Goal: Task Accomplishment & Management: Manage account settings

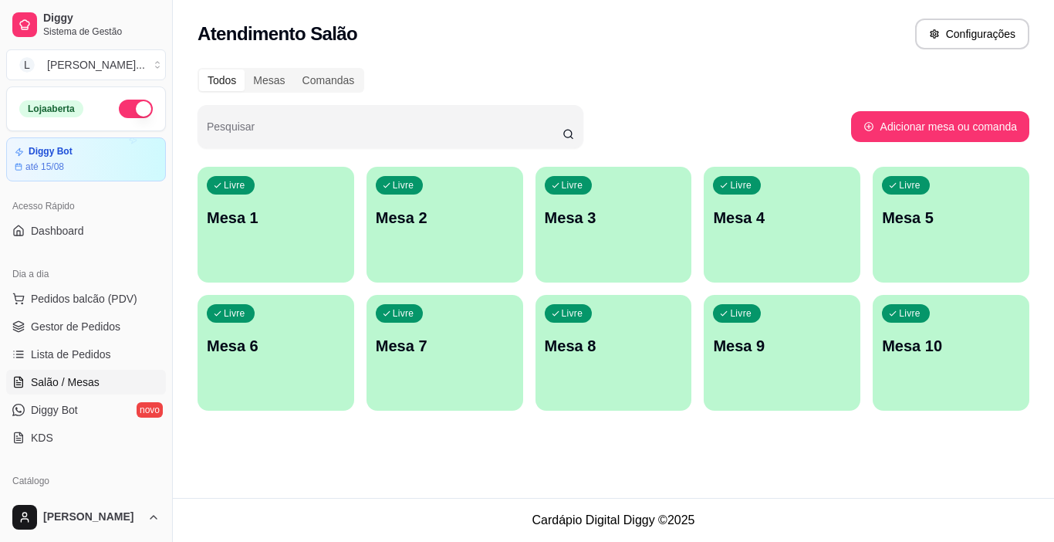
click at [624, 220] on p "Mesa 3" at bounding box center [614, 218] width 138 height 22
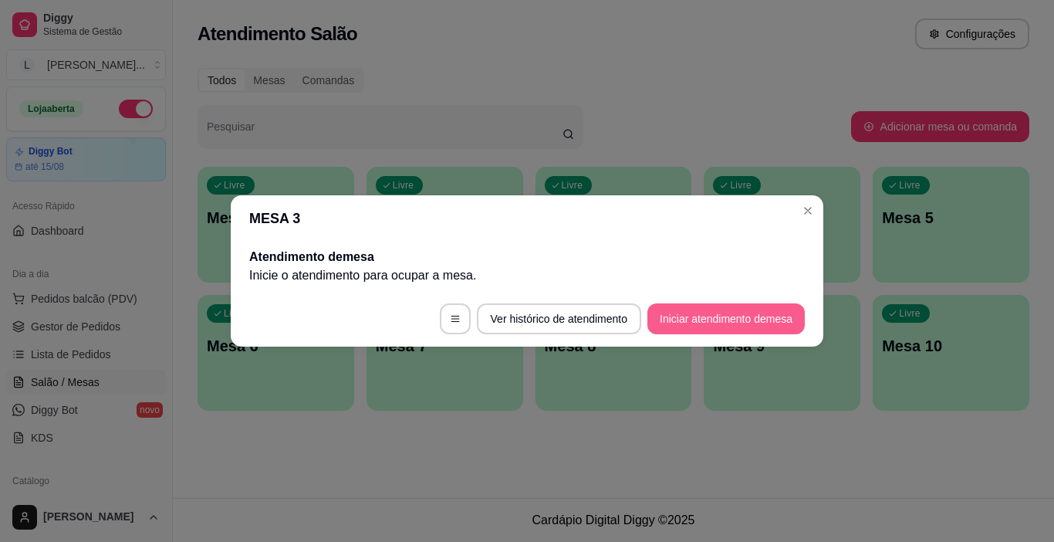
click at [731, 313] on button "Iniciar atendimento de mesa" at bounding box center [726, 318] width 157 height 31
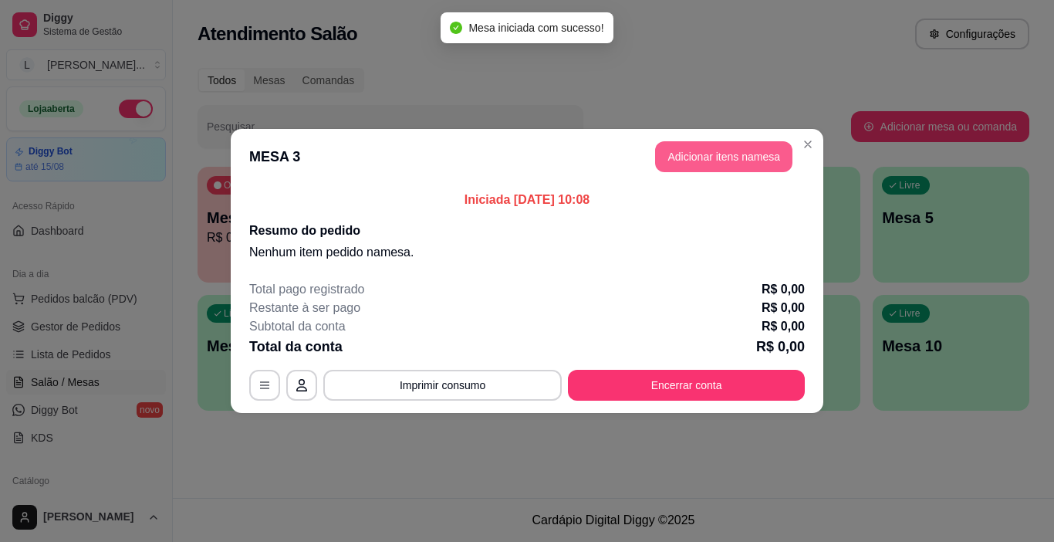
click at [704, 149] on button "Adicionar itens na mesa" at bounding box center [723, 156] width 137 height 31
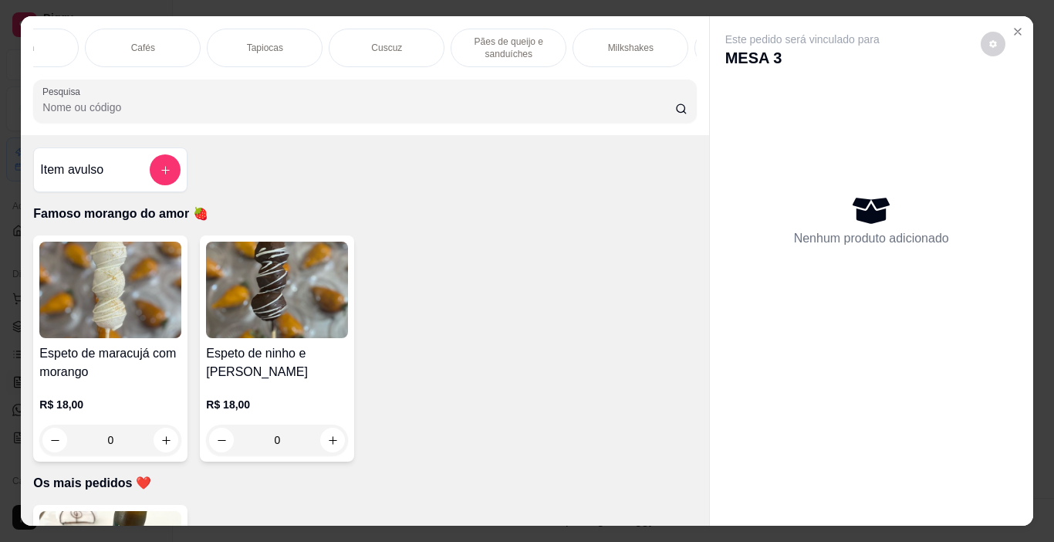
scroll to position [0, 1146]
click at [178, 50] on div "Cafés" at bounding box center [165, 48] width 116 height 39
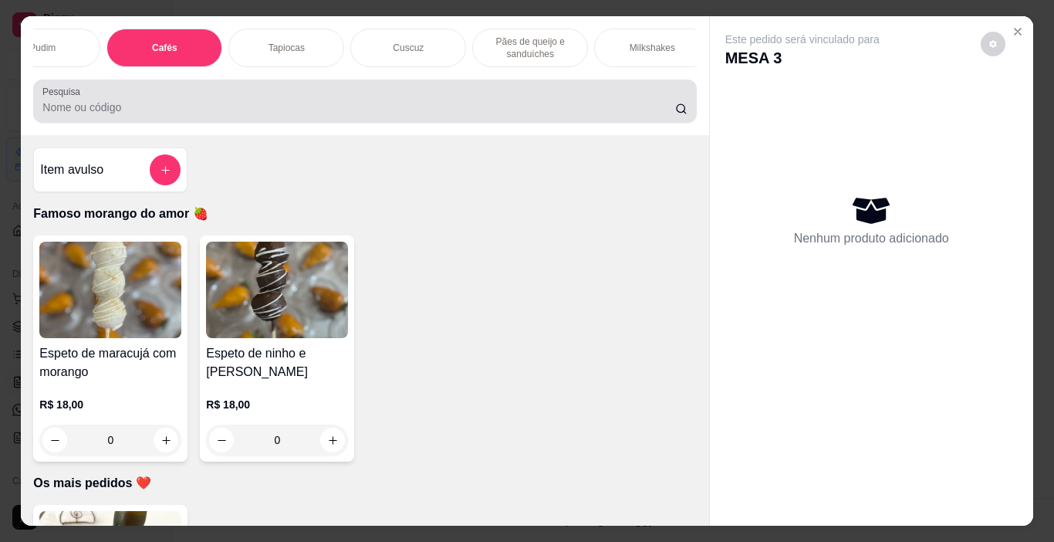
scroll to position [39, 0]
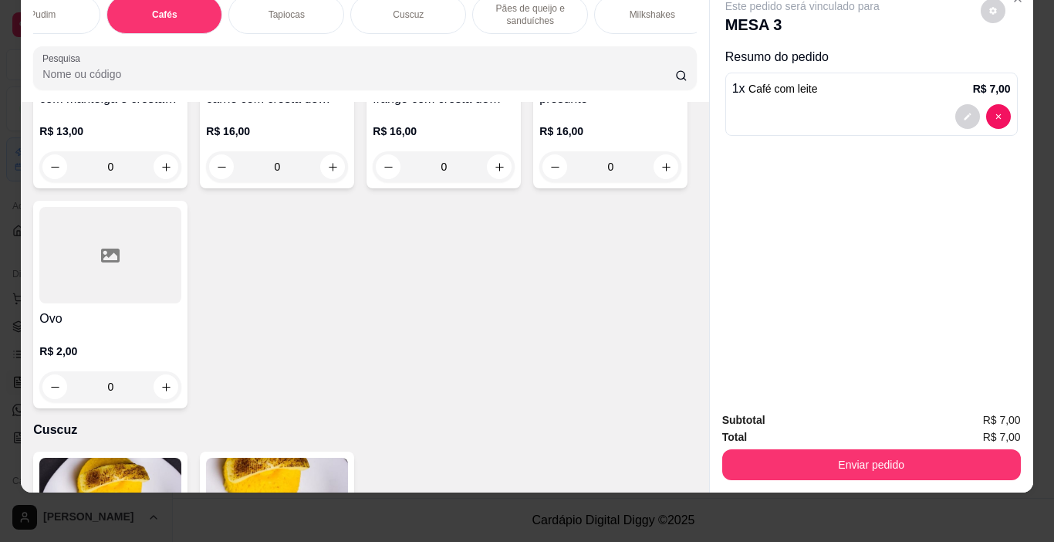
type input "2"
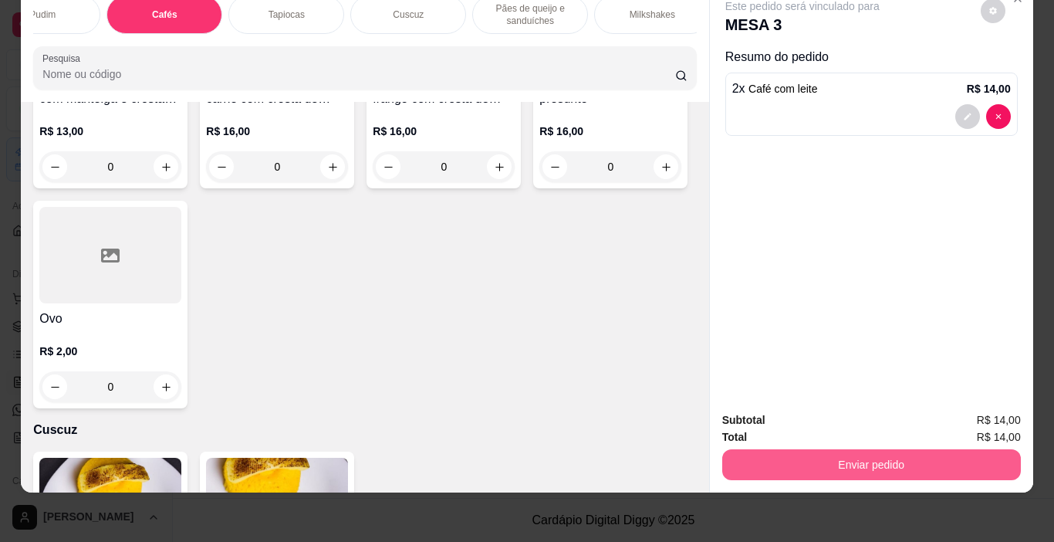
click at [915, 453] on button "Enviar pedido" at bounding box center [871, 464] width 299 height 31
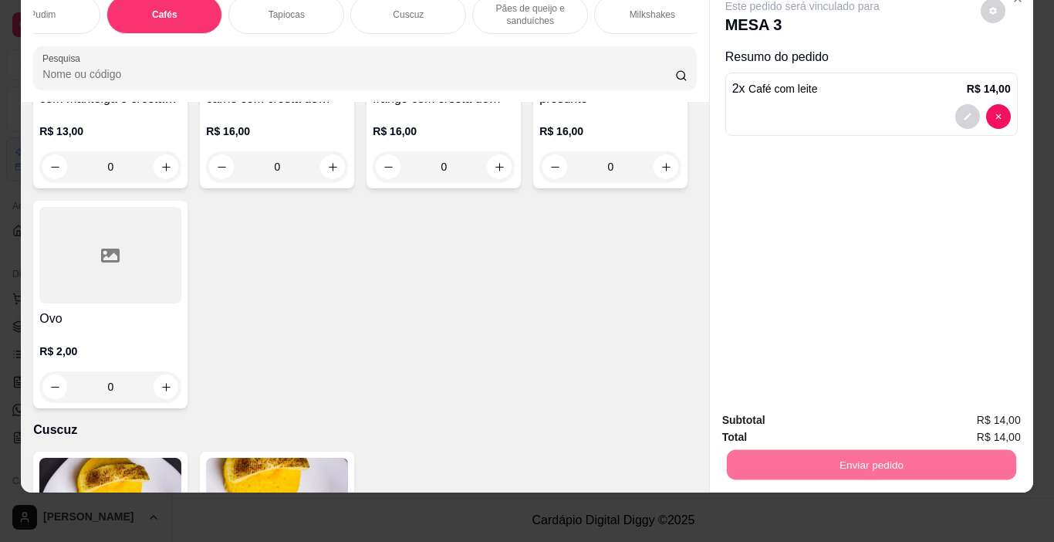
click at [806, 415] on button "Não registrar e enviar pedido" at bounding box center [820, 415] width 161 height 29
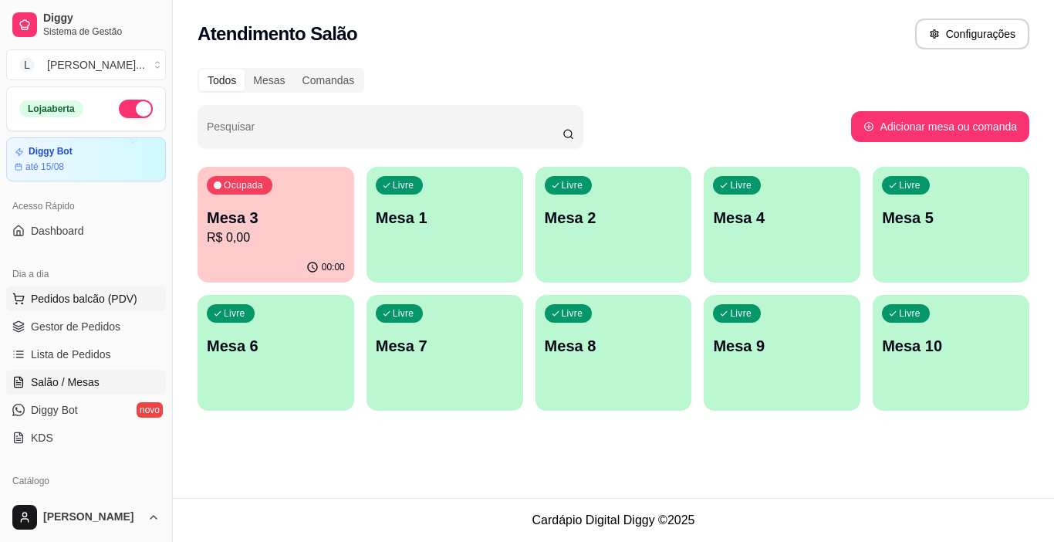
click at [111, 301] on span "Pedidos balcão (PDV)" at bounding box center [84, 298] width 107 height 15
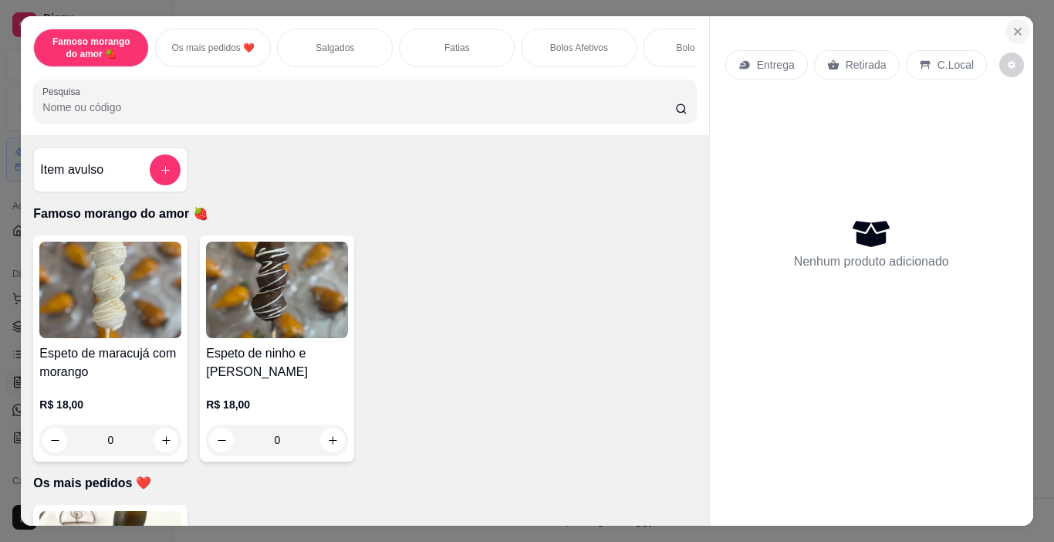
click at [1015, 29] on icon "Close" at bounding box center [1018, 32] width 6 height 6
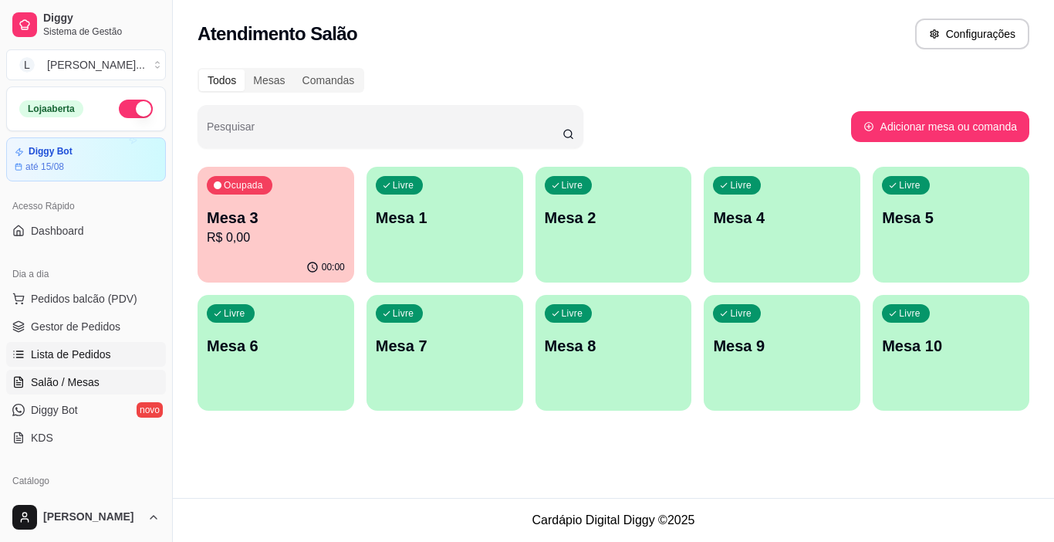
click at [113, 359] on link "Lista de Pedidos" at bounding box center [86, 354] width 160 height 25
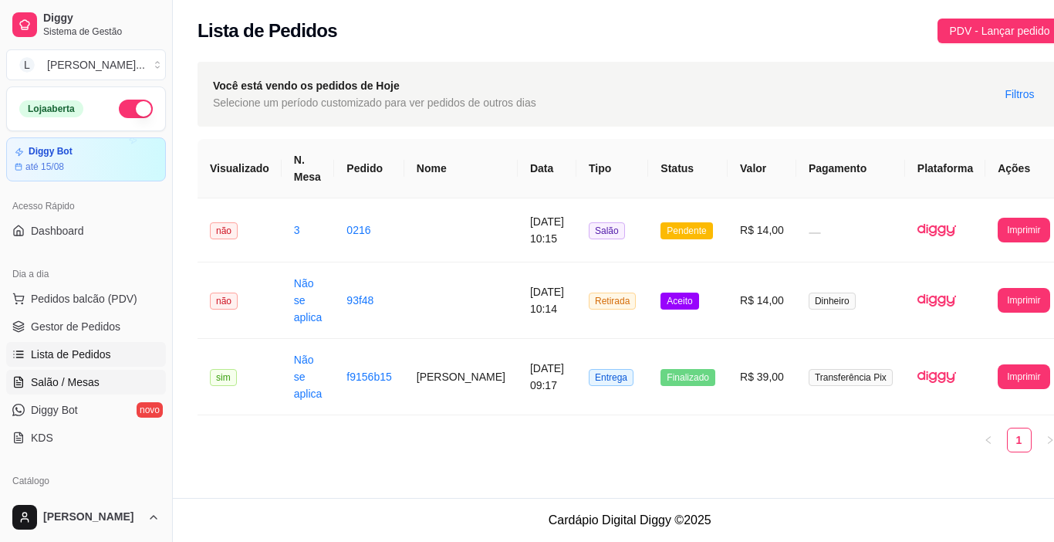
click at [104, 385] on link "Salão / Mesas" at bounding box center [86, 382] width 160 height 25
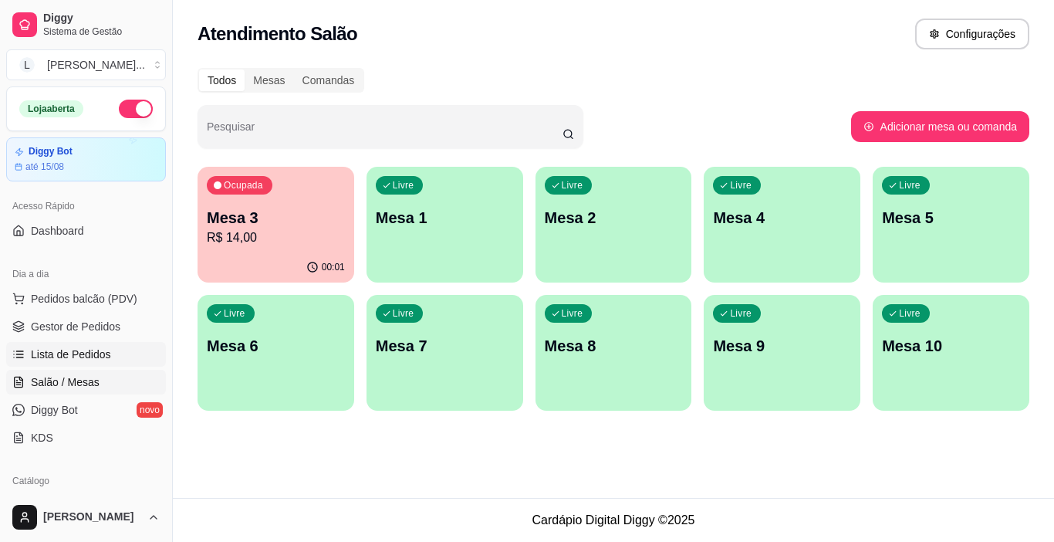
click at [85, 354] on span "Lista de Pedidos" at bounding box center [71, 354] width 80 height 15
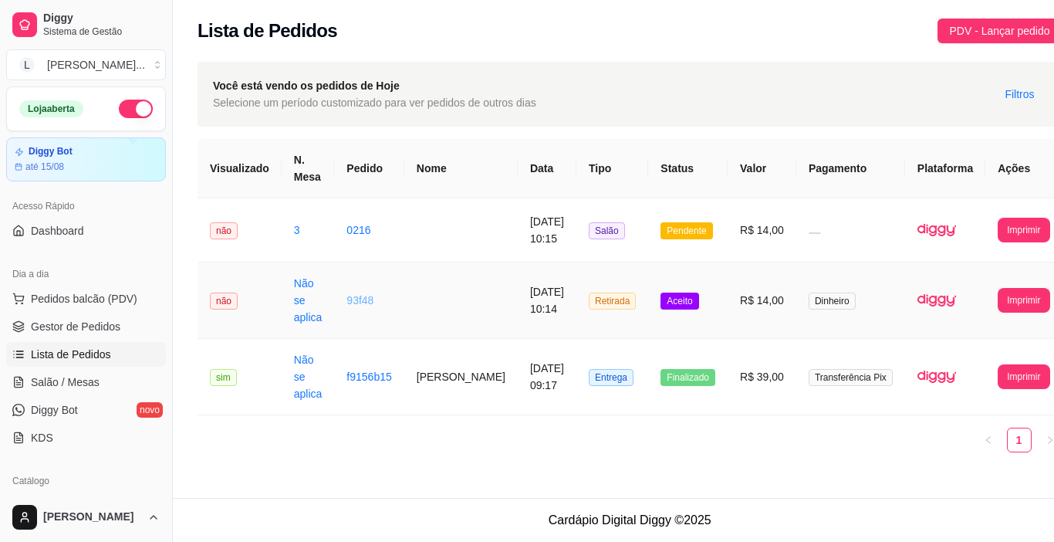
click at [357, 296] on link "93f48" at bounding box center [360, 300] width 27 height 12
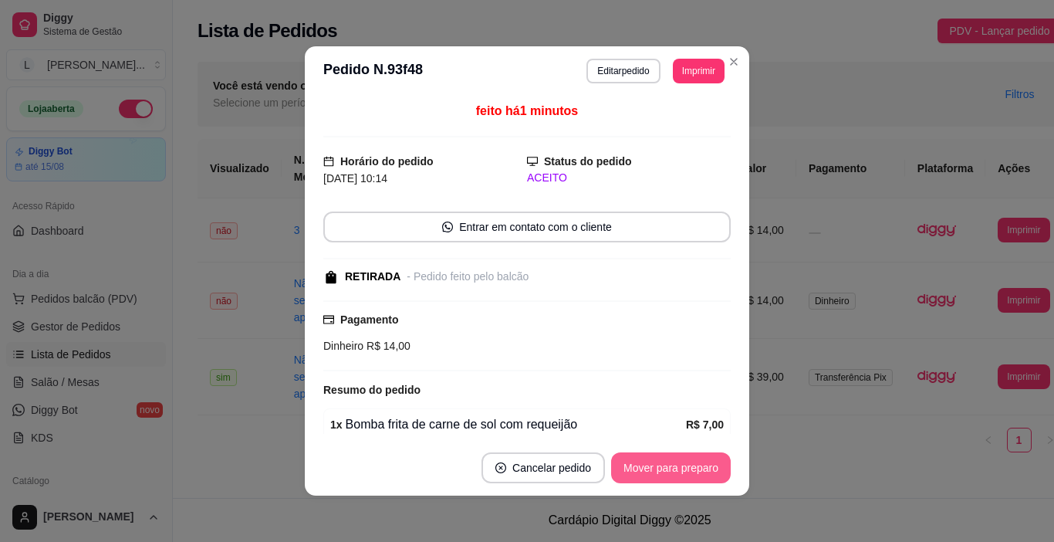
click at [661, 475] on button "Mover para preparo" at bounding box center [671, 467] width 120 height 31
click at [661, 472] on div "Mover para preparo" at bounding box center [660, 467] width 141 height 31
click at [661, 472] on button "Mover para retirada disponível" at bounding box center [645, 467] width 171 height 31
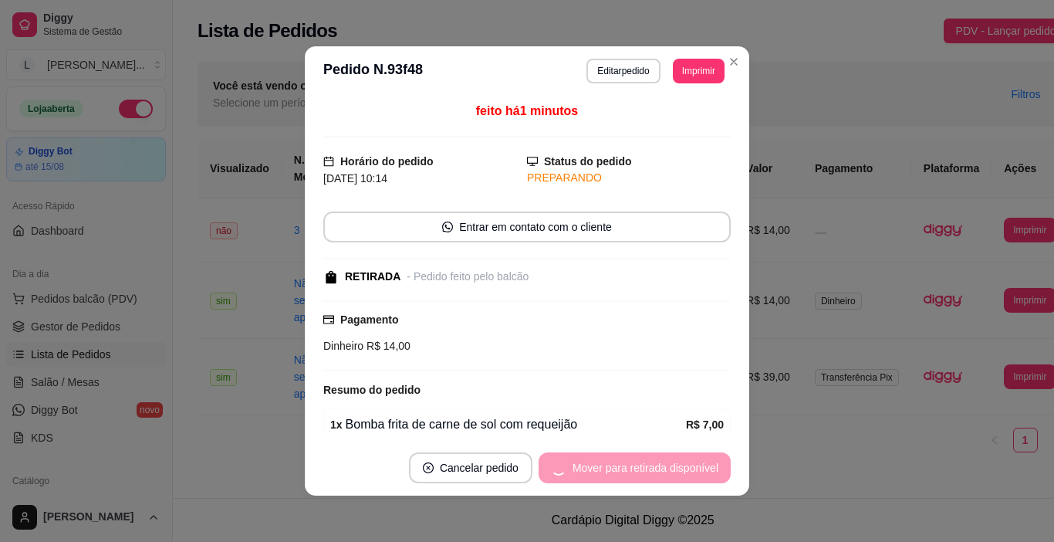
click at [661, 472] on div "Mover para retirada disponível" at bounding box center [635, 467] width 192 height 31
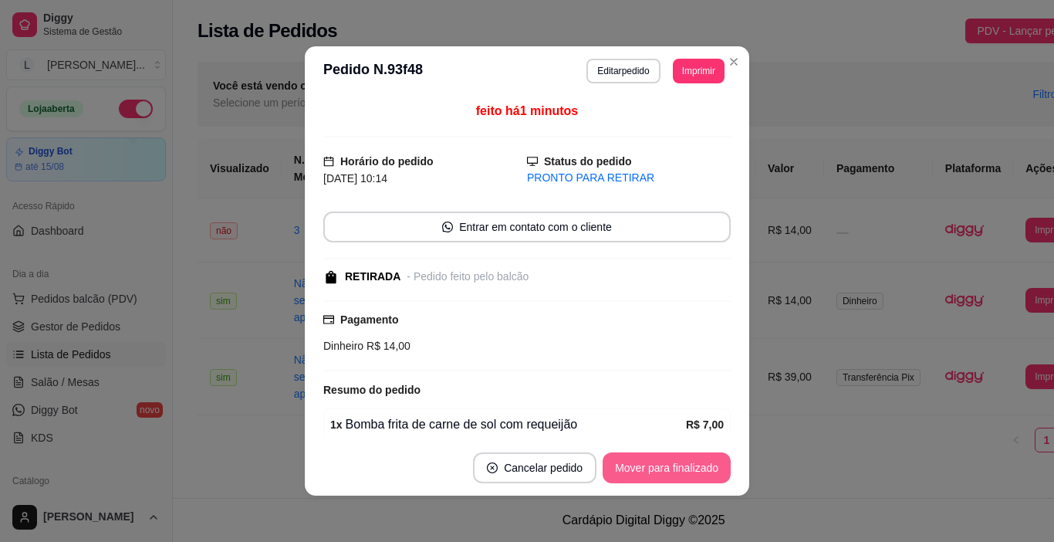
click at [661, 472] on button "Mover para finalizado" at bounding box center [667, 467] width 128 height 31
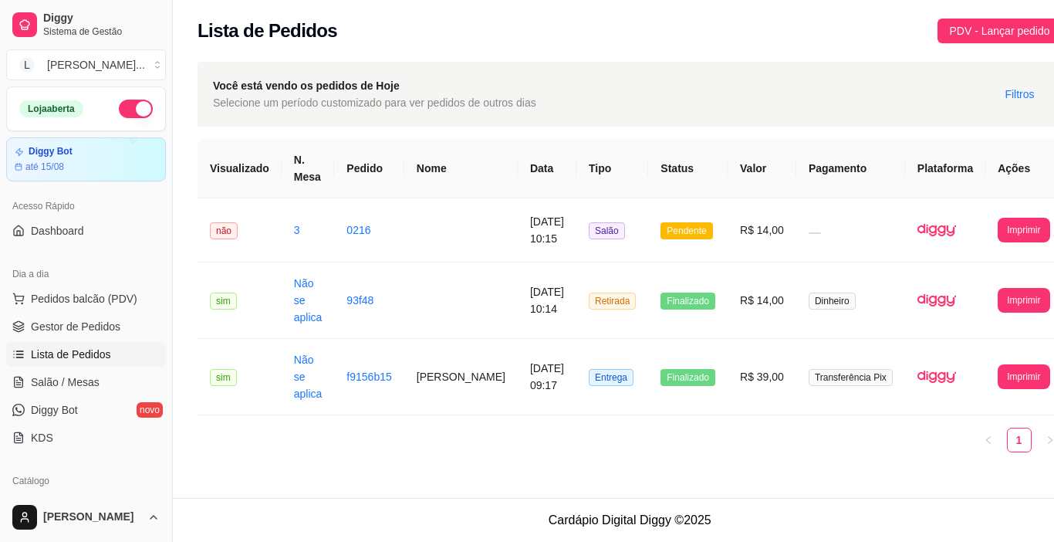
click at [546, 462] on div "**********" at bounding box center [630, 302] width 865 height 326
click at [84, 375] on span "Salão / Mesas" at bounding box center [65, 381] width 69 height 15
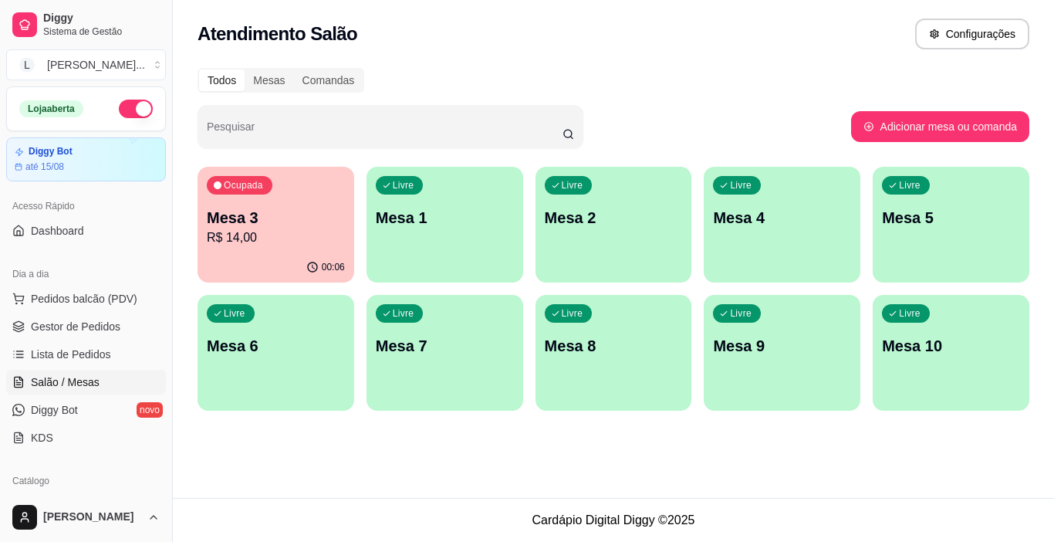
click at [291, 235] on p "R$ 14,00" at bounding box center [276, 237] width 138 height 19
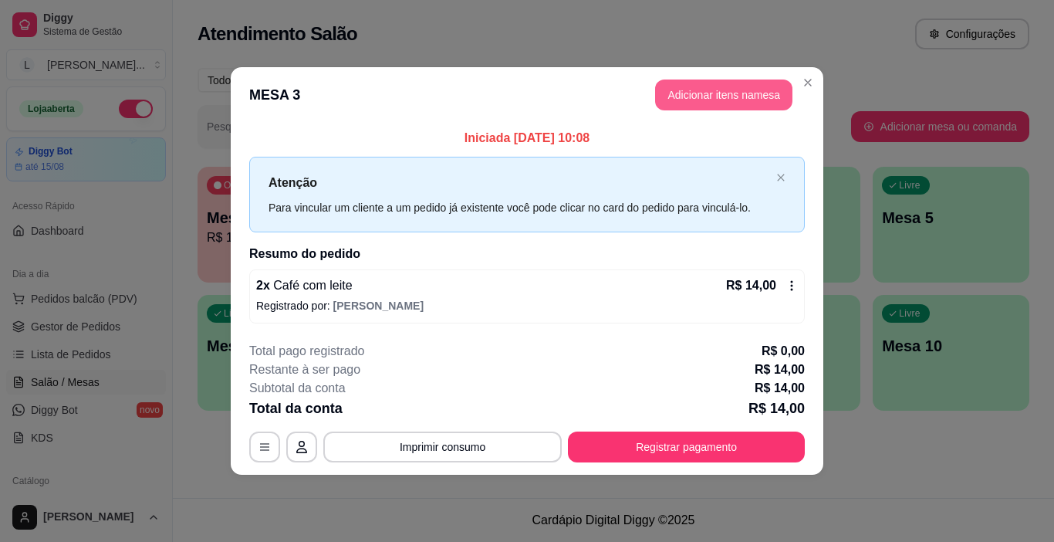
click at [695, 90] on button "Adicionar itens na mesa" at bounding box center [723, 94] width 137 height 31
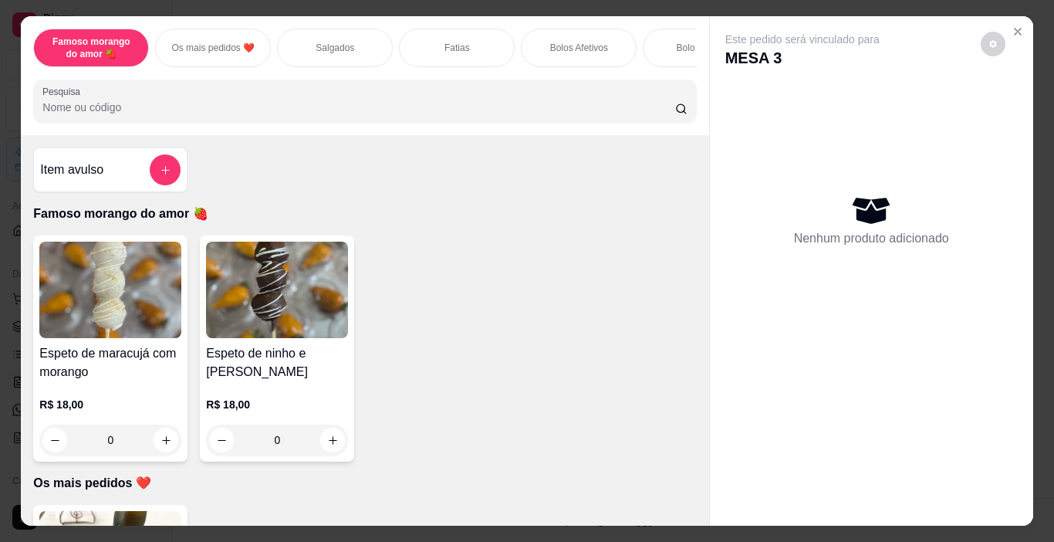
click at [323, 47] on p "Salgados" at bounding box center [335, 48] width 39 height 12
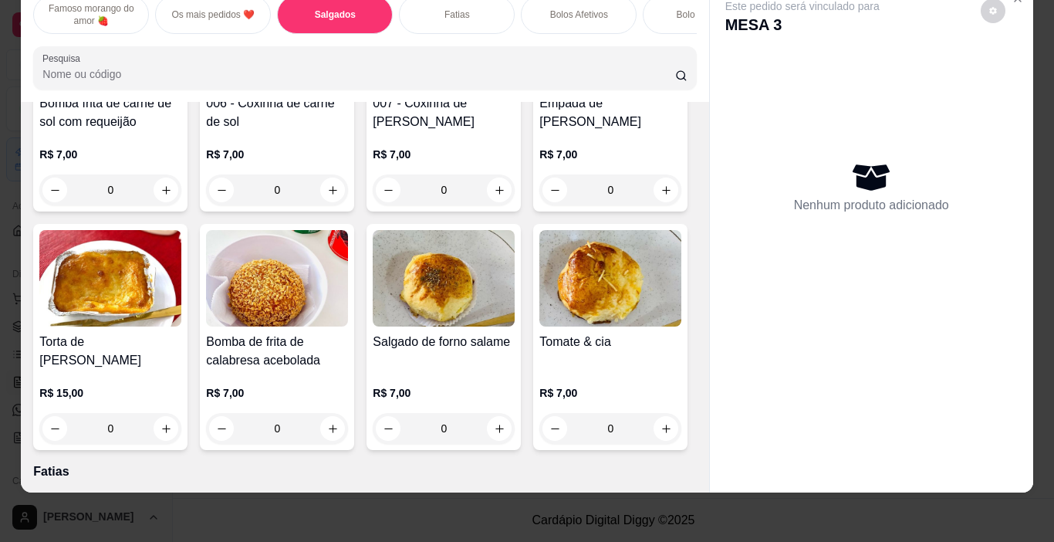
scroll to position [1006, 0]
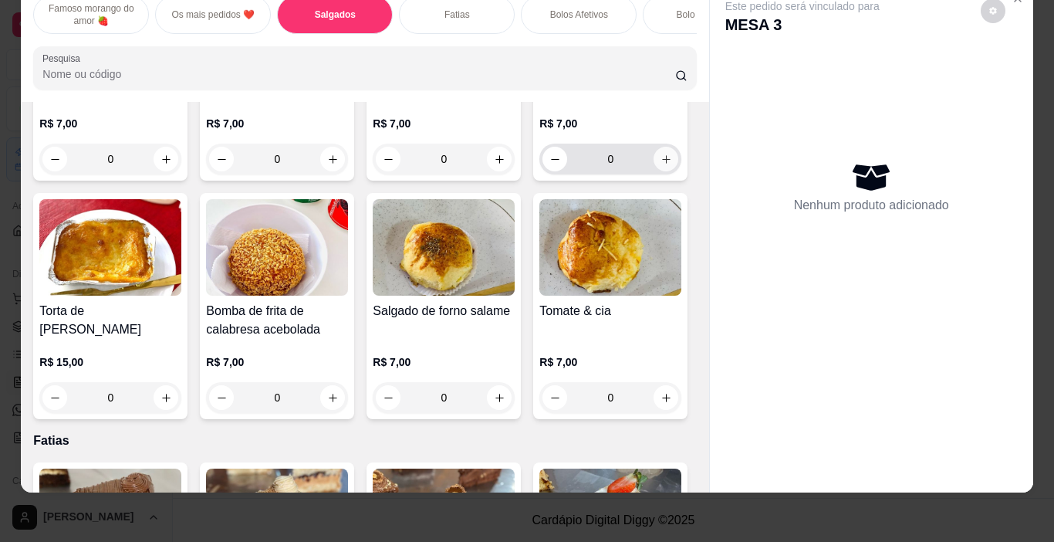
click at [661, 165] on icon "increase-product-quantity" at bounding box center [667, 160] width 12 height 12
type input "1"
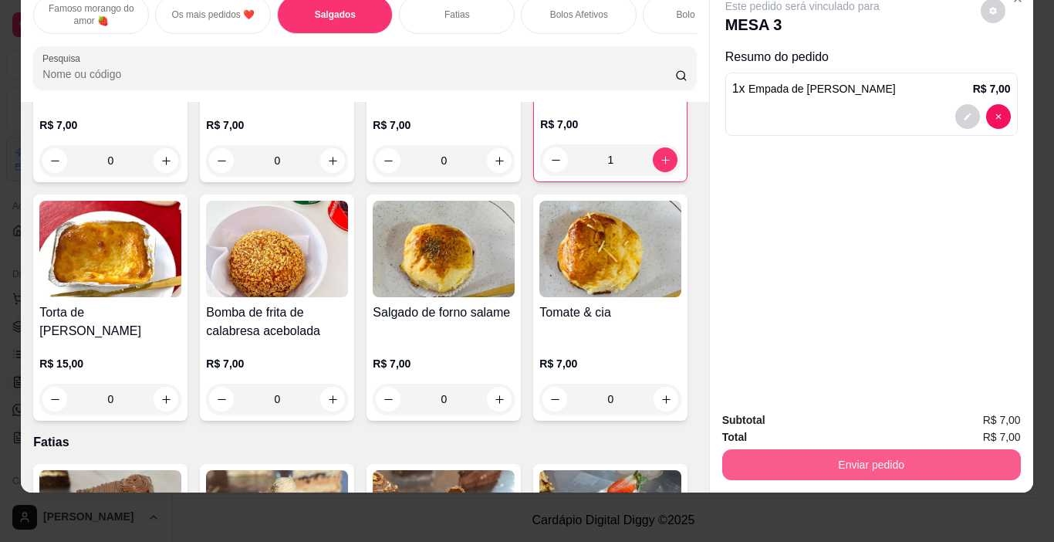
click at [861, 449] on button "Enviar pedido" at bounding box center [871, 464] width 299 height 31
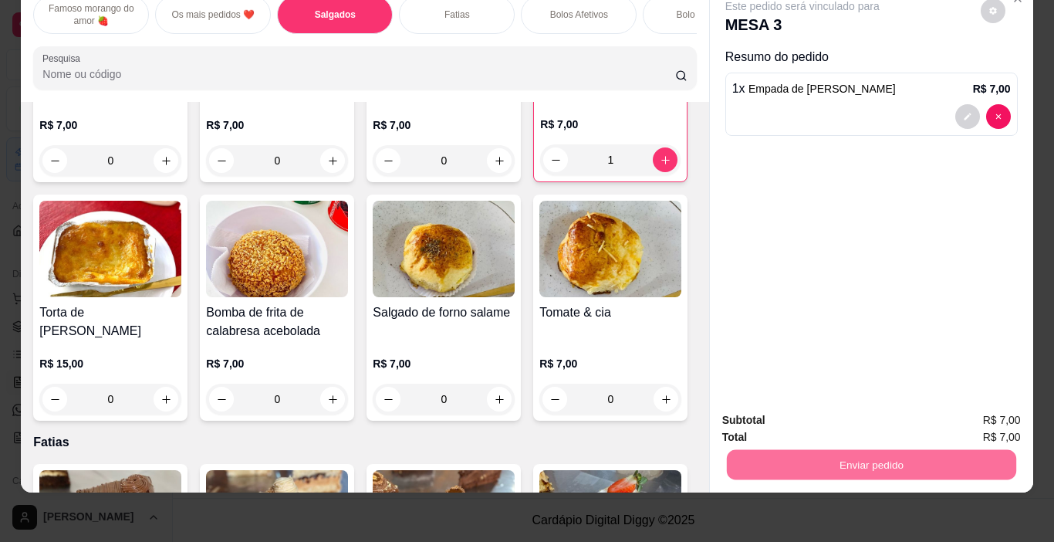
click at [846, 423] on button "Não registrar e enviar pedido" at bounding box center [820, 415] width 156 height 29
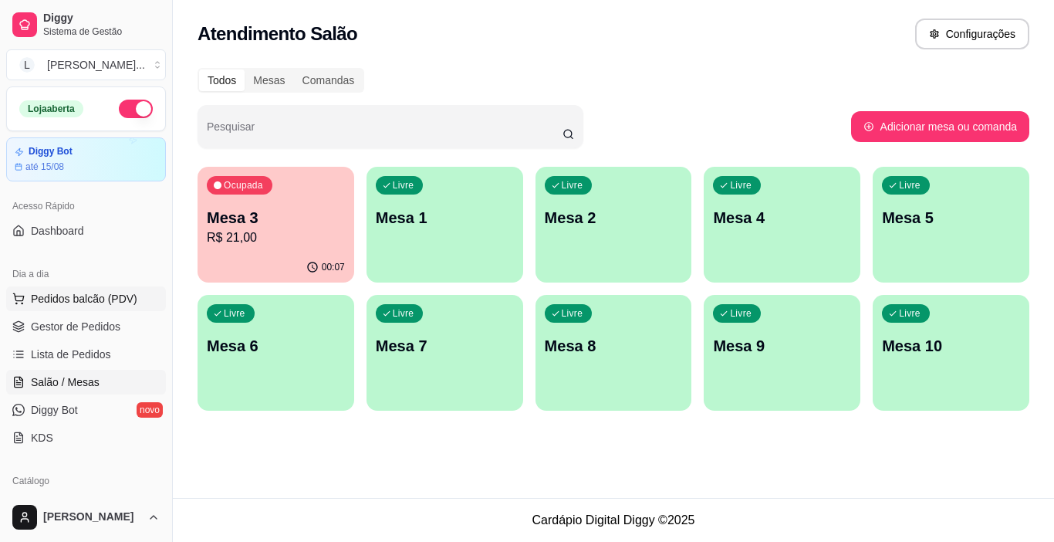
click at [106, 301] on span "Pedidos balcão (PDV)" at bounding box center [84, 298] width 107 height 15
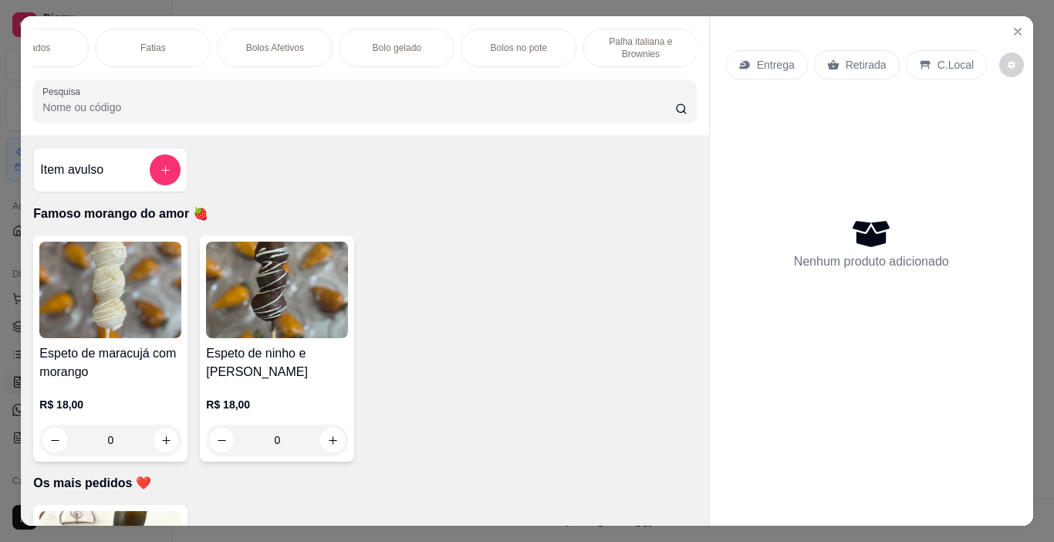
scroll to position [0, 367]
click at [441, 42] on p "Bolos no pote" at bounding box center [456, 48] width 56 height 12
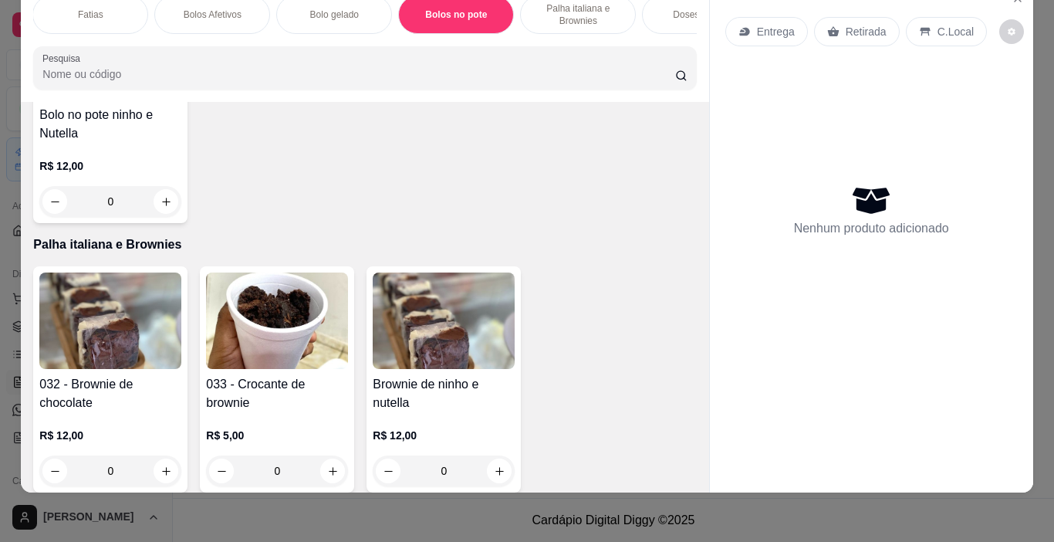
scroll to position [2881, 0]
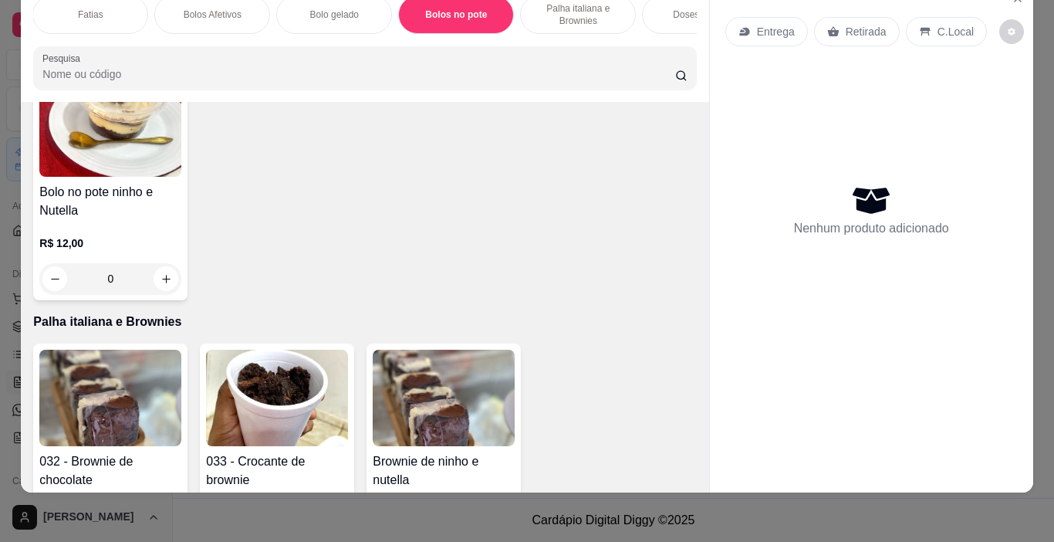
click at [327, 46] on icon "increase-product-quantity" at bounding box center [333, 41] width 12 height 12
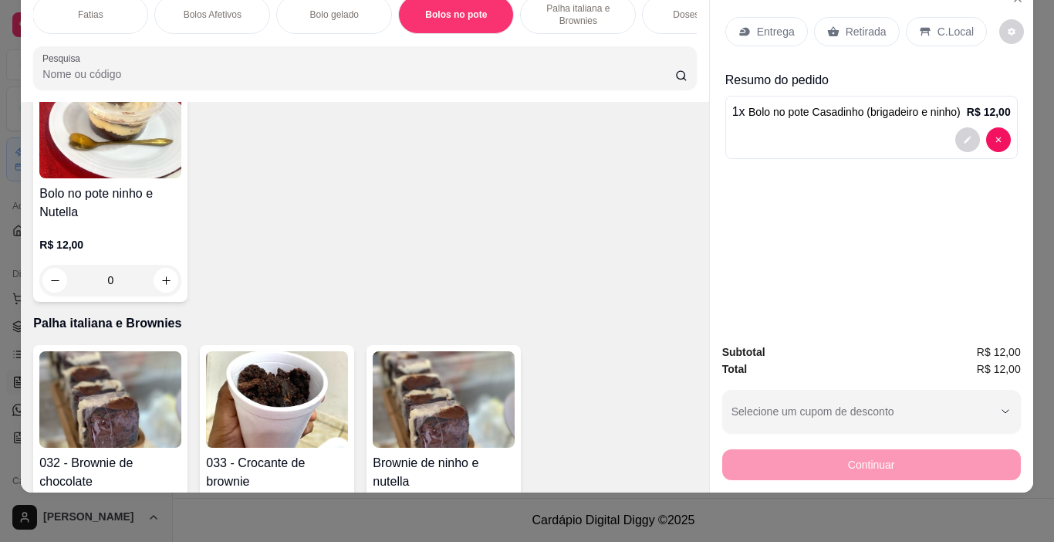
click at [328, 45] on icon "increase-product-quantity" at bounding box center [332, 41] width 8 height 8
type input "2"
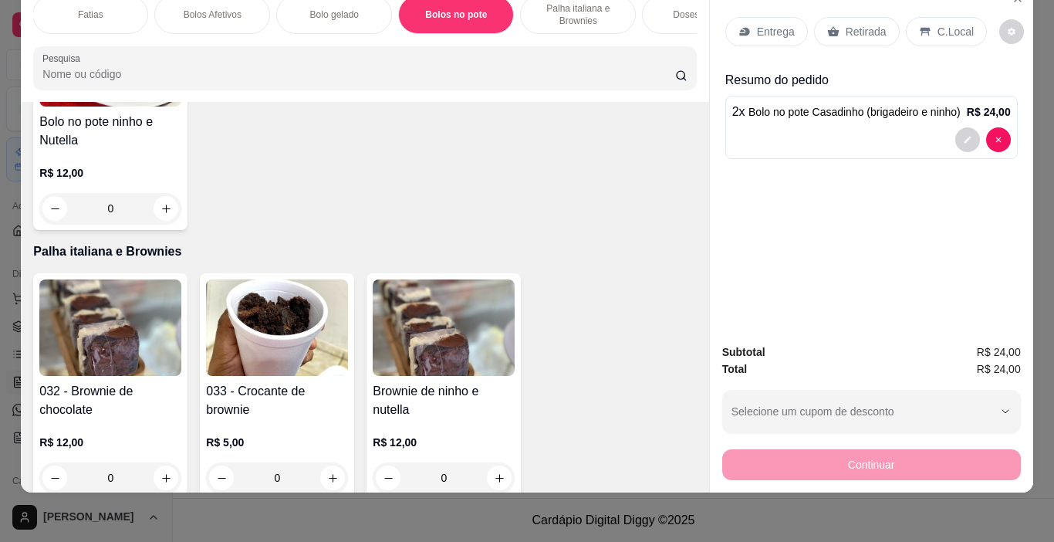
scroll to position [2958, 0]
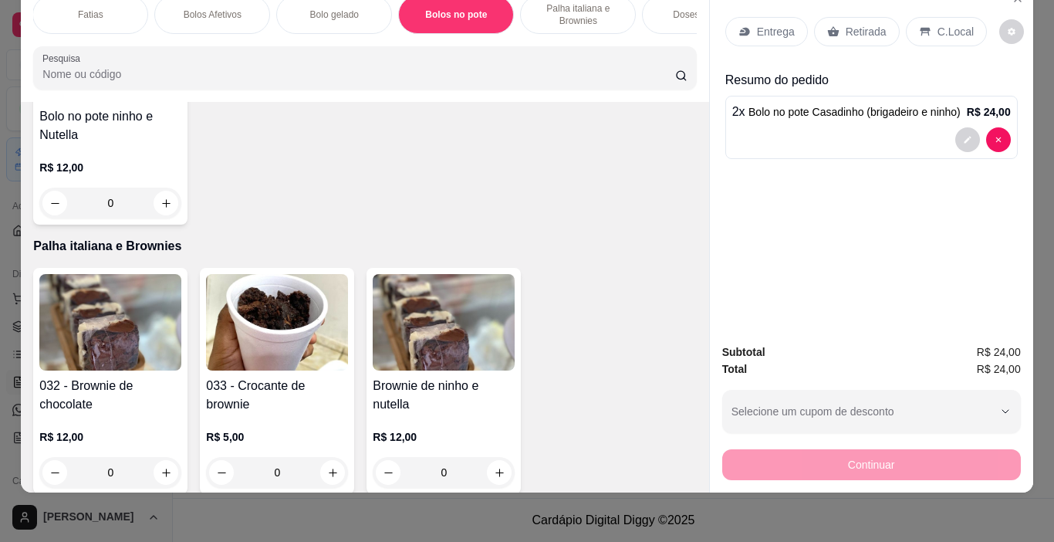
click at [852, 24] on p "Retirada" at bounding box center [866, 31] width 41 height 15
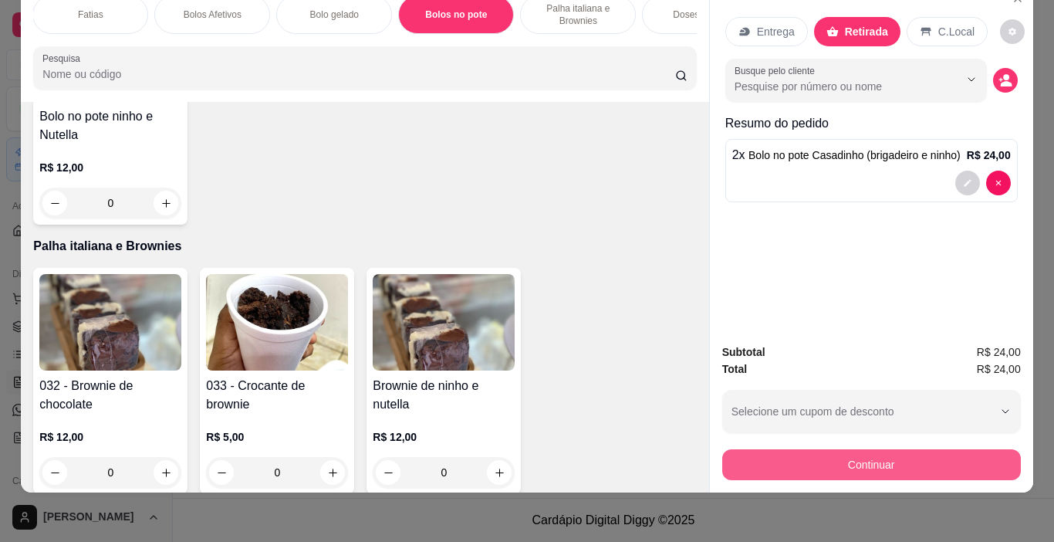
click at [861, 451] on button "Continuar" at bounding box center [871, 464] width 299 height 31
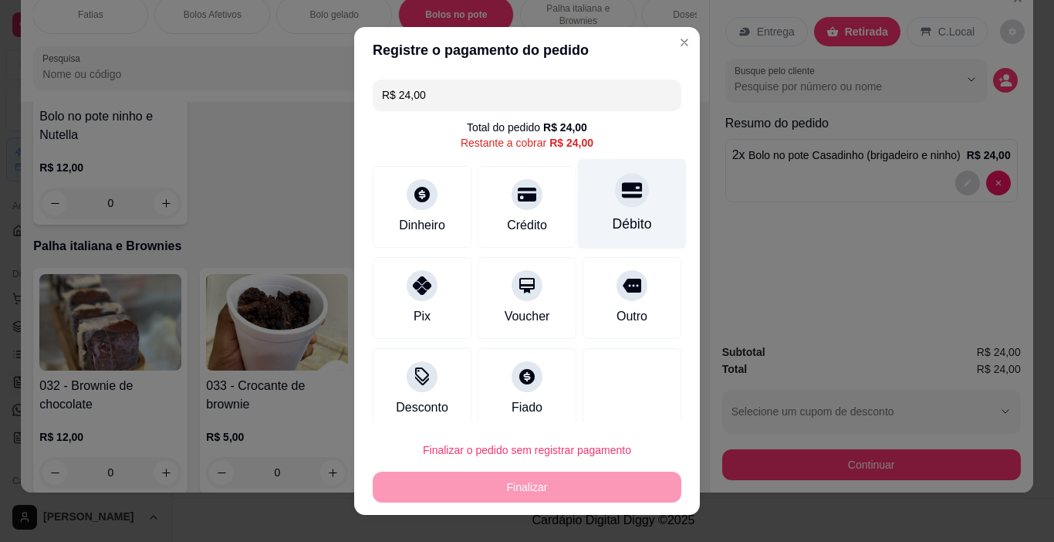
click at [591, 206] on div "Débito" at bounding box center [632, 204] width 109 height 90
type input "R$ 0,00"
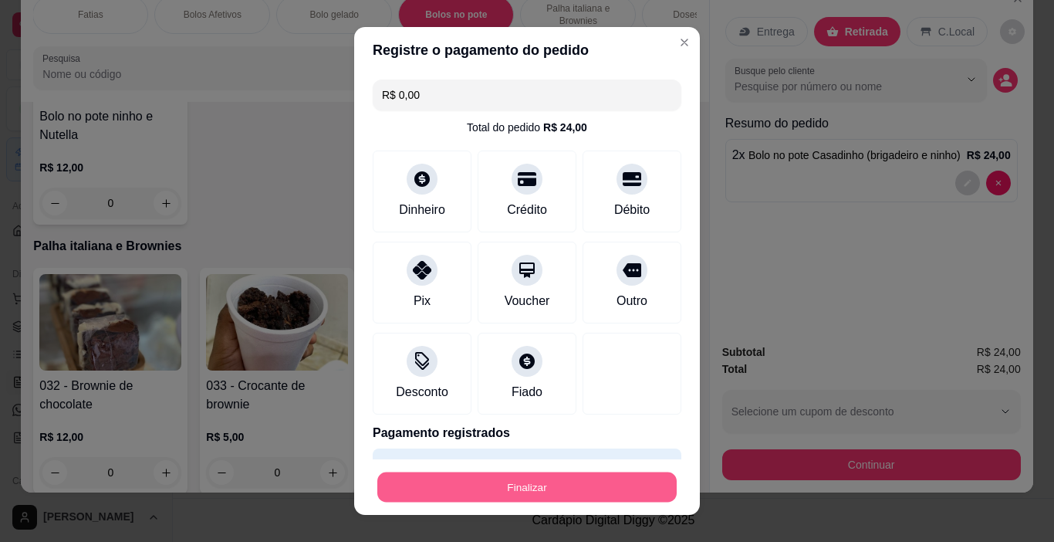
click at [564, 485] on button "Finalizar" at bounding box center [526, 487] width 299 height 30
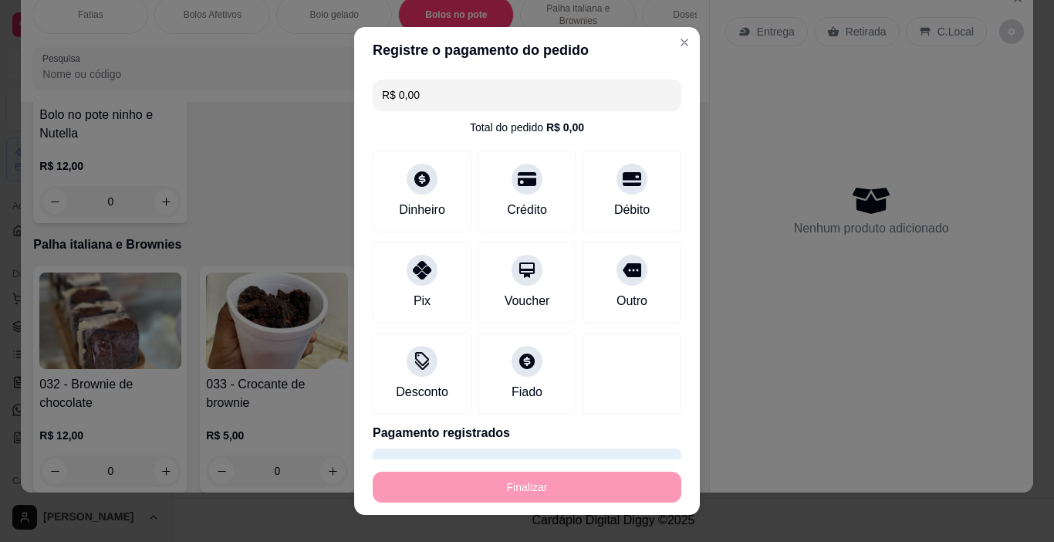
type input "0"
type input "-R$ 24,00"
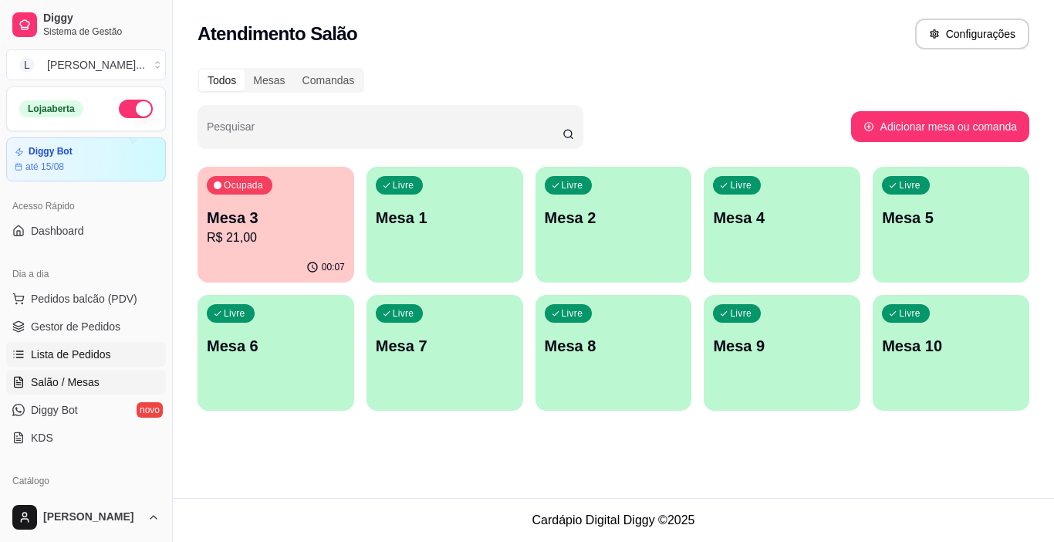
click at [80, 343] on link "Lista de Pedidos" at bounding box center [86, 354] width 160 height 25
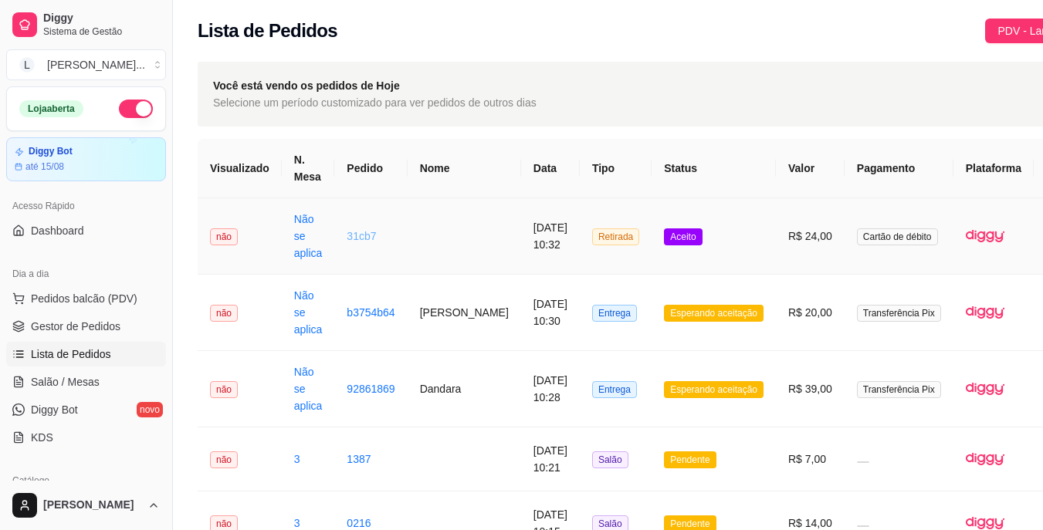
click at [356, 233] on link "31cb7" at bounding box center [361, 236] width 29 height 12
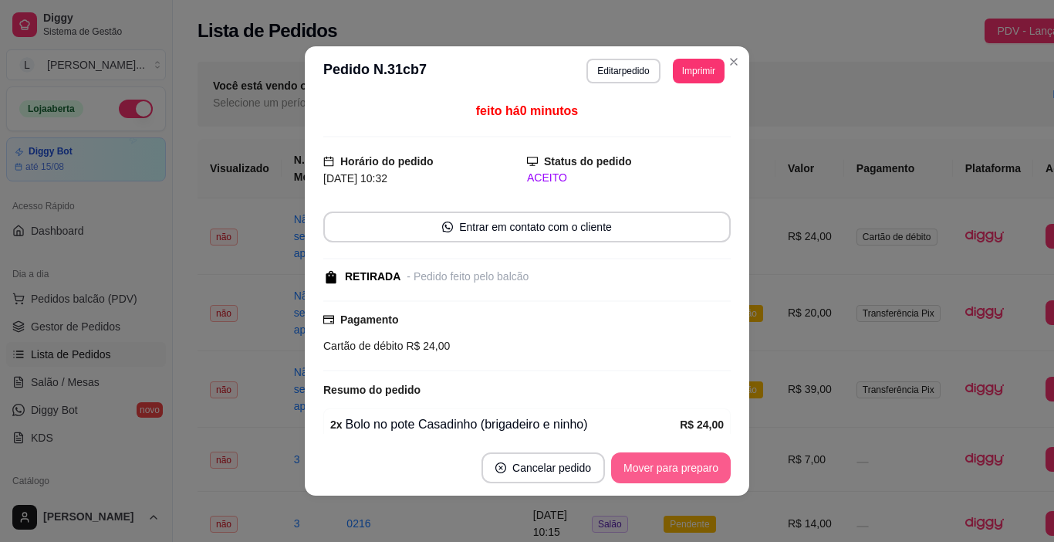
click at [641, 458] on button "Mover para preparo" at bounding box center [671, 467] width 120 height 31
click at [641, 458] on div "Mover para preparo" at bounding box center [671, 467] width 120 height 31
click at [641, 458] on div "Mover para preparo" at bounding box center [660, 467] width 141 height 31
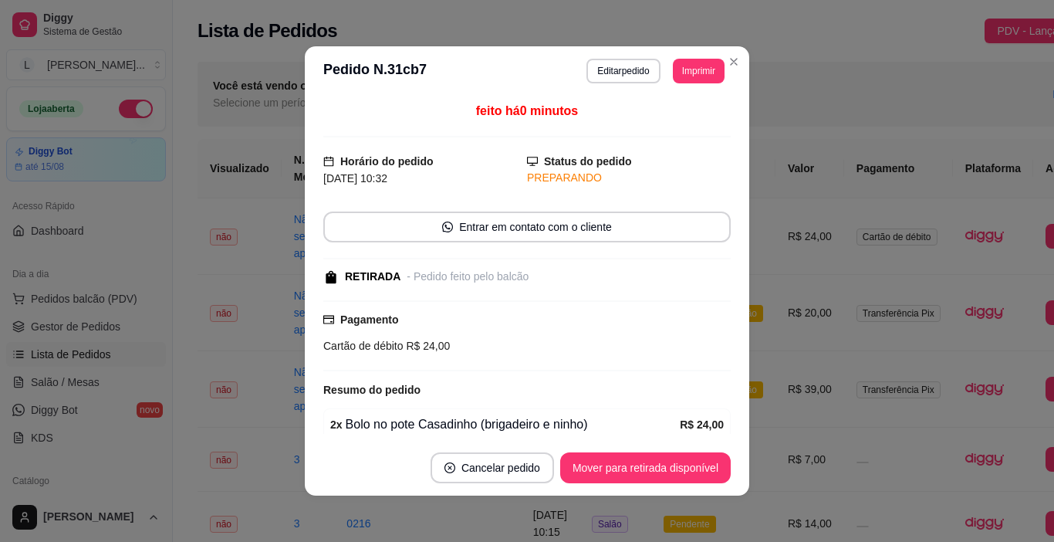
click at [641, 458] on button "Mover para retirada disponível" at bounding box center [645, 467] width 171 height 31
click at [641, 458] on div "Mover para retirada disponível" at bounding box center [645, 467] width 171 height 31
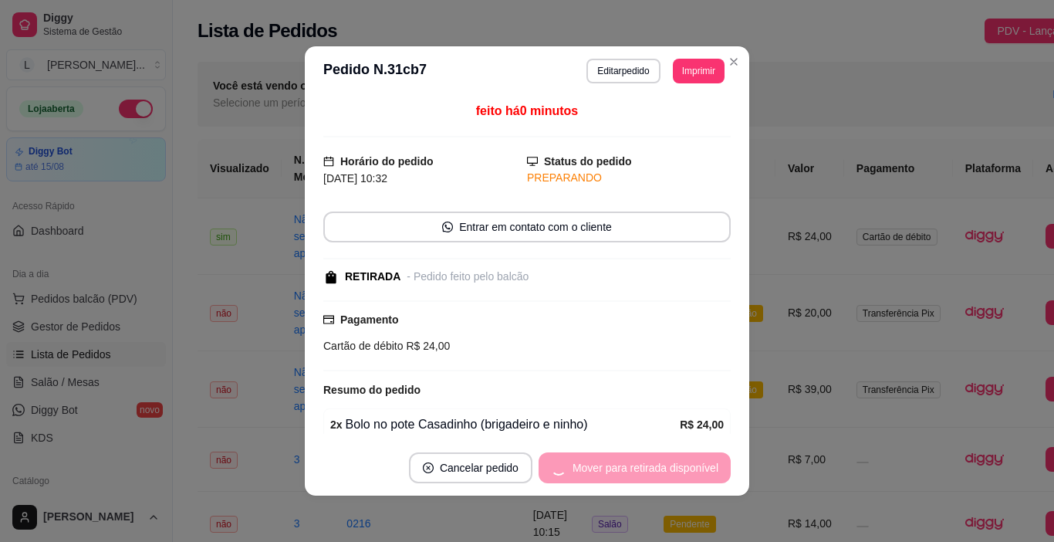
click at [641, 458] on div "Mover para retirada disponível" at bounding box center [635, 467] width 192 height 31
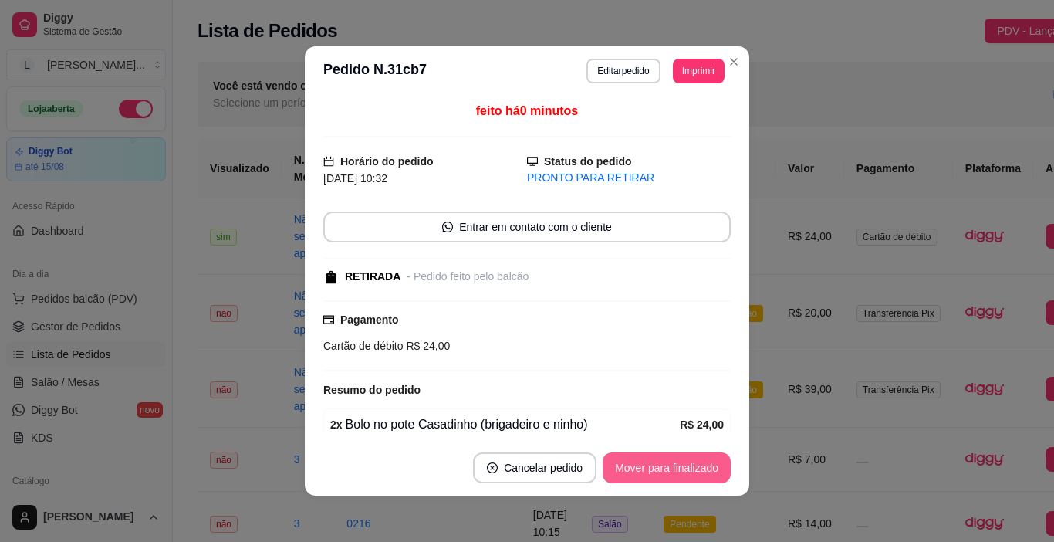
click at [641, 458] on button "Mover para finalizado" at bounding box center [667, 467] width 128 height 31
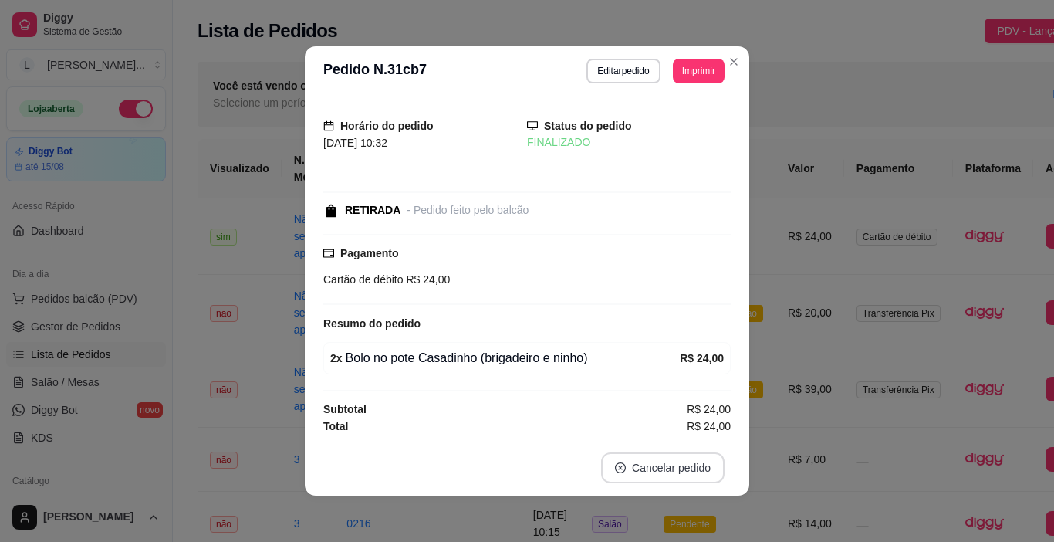
click at [641, 458] on button "Cancelar pedido" at bounding box center [662, 467] width 123 height 31
click at [732, 61] on icon "Close" at bounding box center [734, 62] width 12 height 12
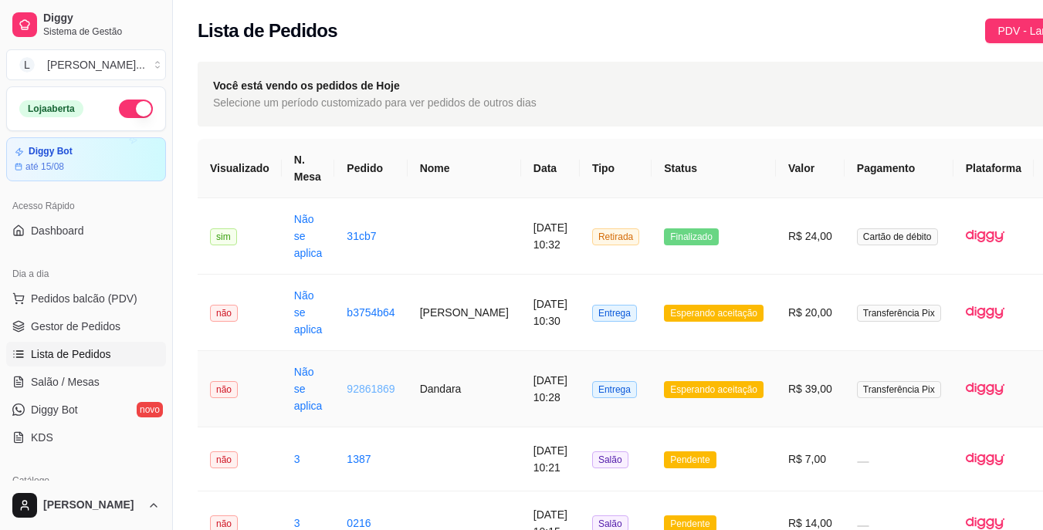
click at [370, 393] on link "92861869" at bounding box center [371, 389] width 48 height 12
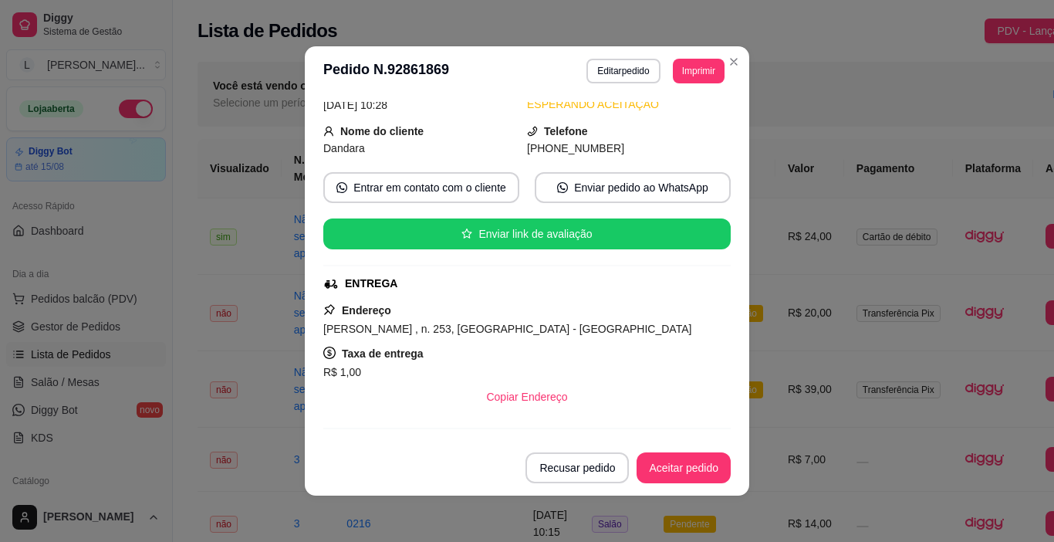
scroll to position [77, 0]
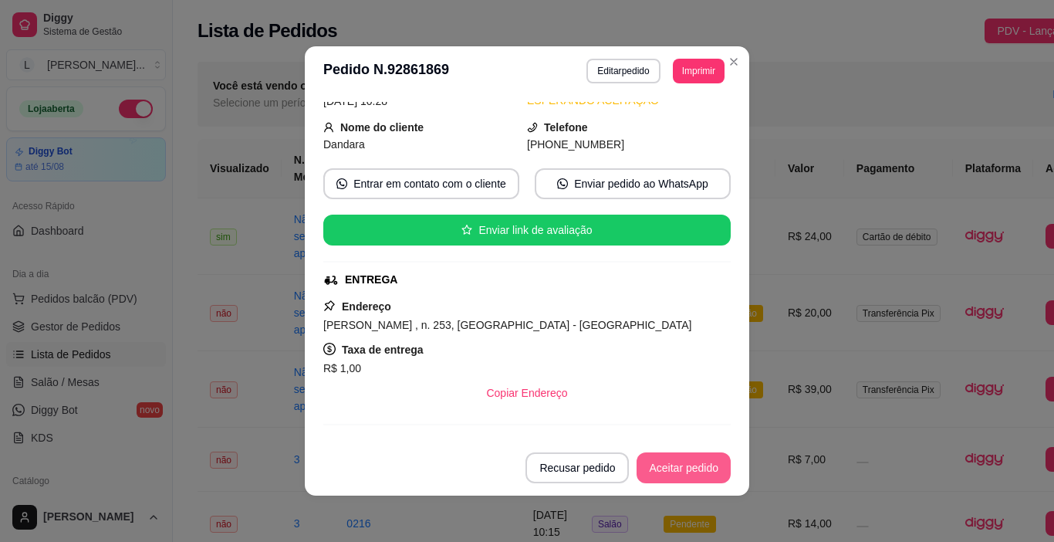
click at [678, 471] on button "Aceitar pedido" at bounding box center [684, 467] width 94 height 31
click at [669, 472] on button "Mover para preparo" at bounding box center [671, 467] width 120 height 31
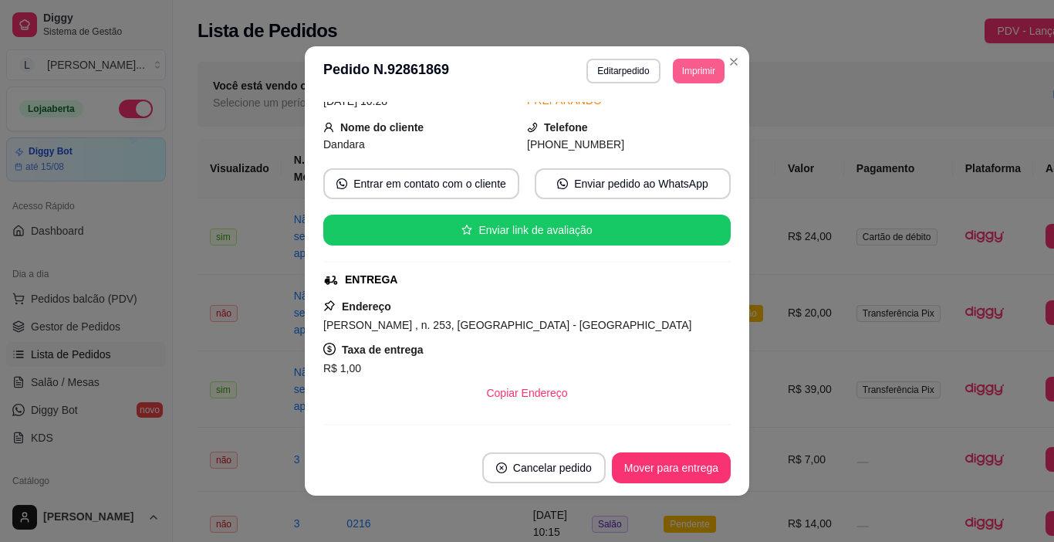
click at [692, 63] on button "Imprimir" at bounding box center [699, 71] width 52 height 25
click at [678, 120] on button "IMPRESSORA" at bounding box center [664, 125] width 108 height 24
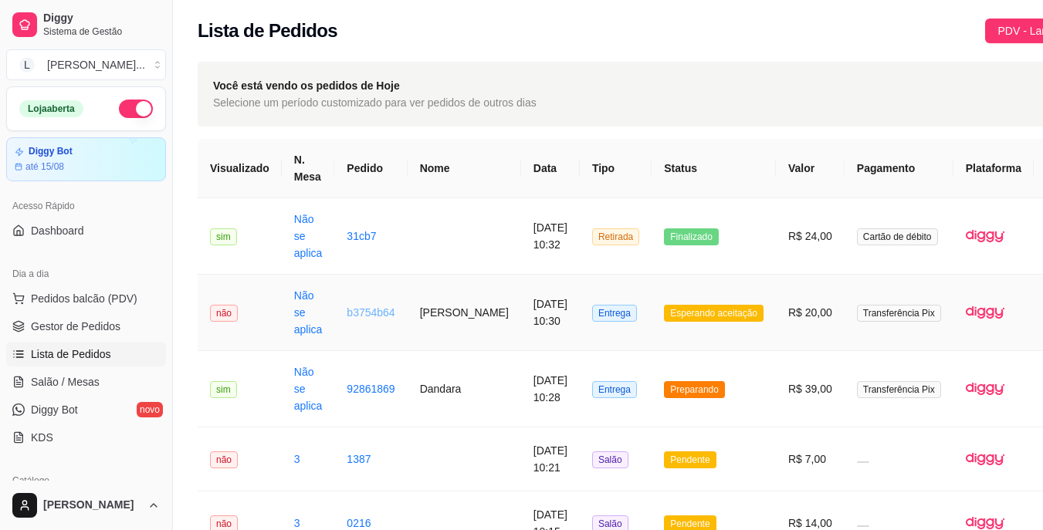
click at [384, 310] on link "b3754b64" at bounding box center [371, 312] width 48 height 12
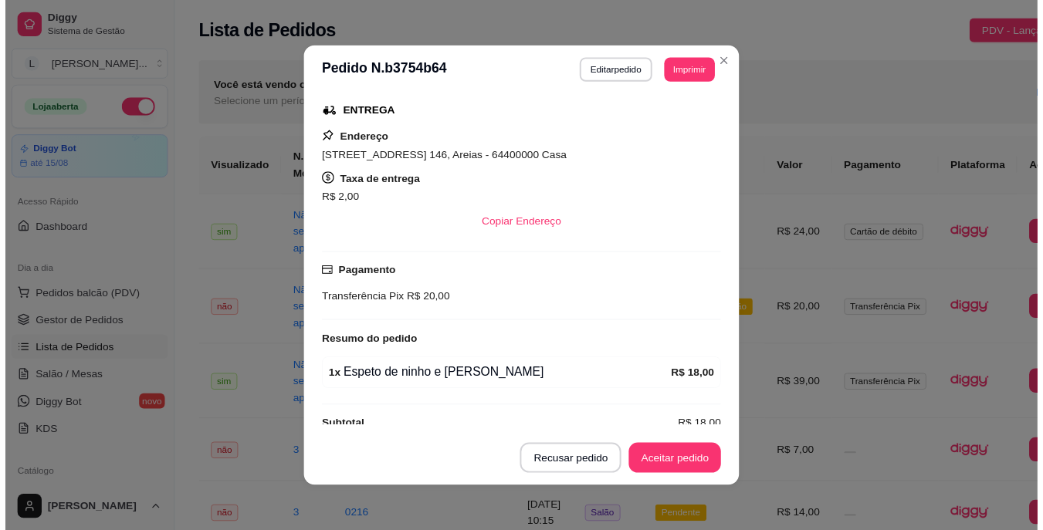
scroll to position [268, 0]
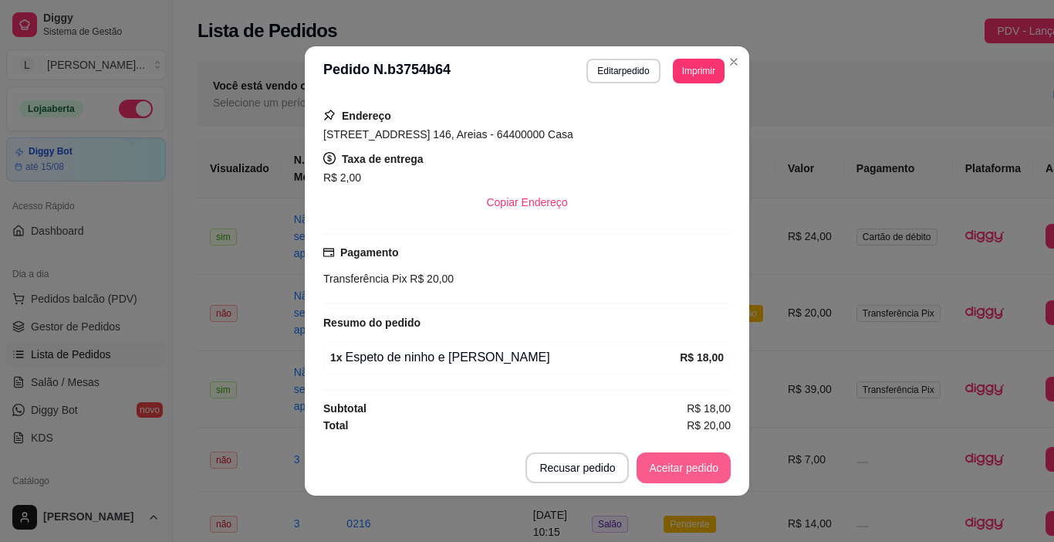
click at [676, 470] on button "Aceitar pedido" at bounding box center [684, 467] width 94 height 31
click at [677, 467] on button "Mover para preparo" at bounding box center [671, 467] width 120 height 31
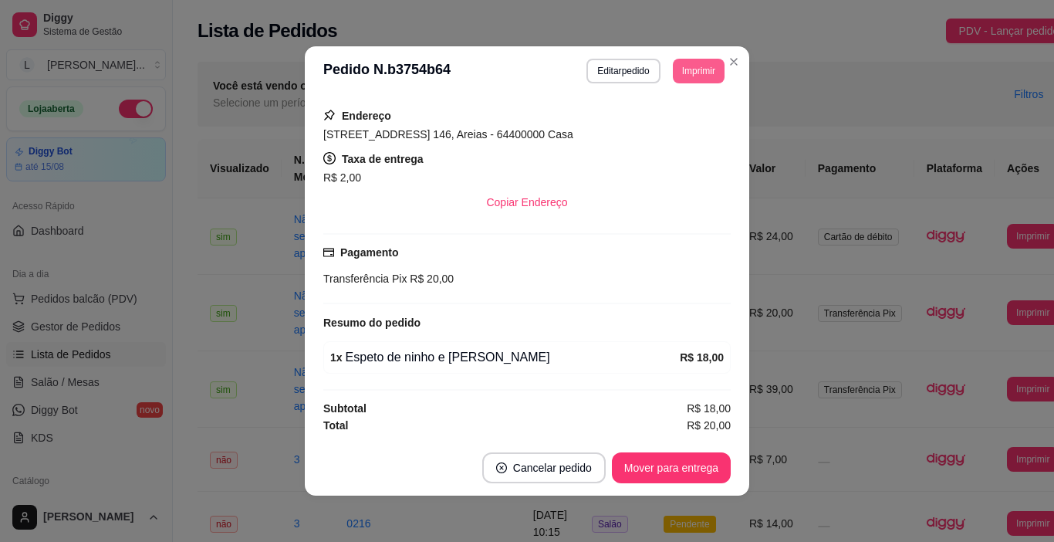
click at [681, 67] on button "Imprimir" at bounding box center [699, 71] width 52 height 25
click at [688, 127] on button "IMPRESSORA" at bounding box center [665, 125] width 112 height 25
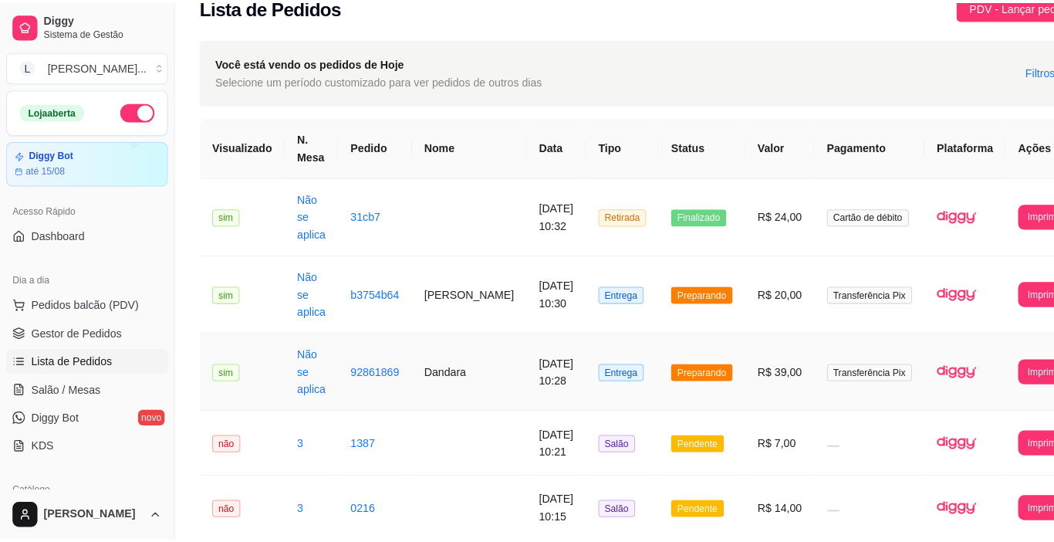
scroll to position [0, 0]
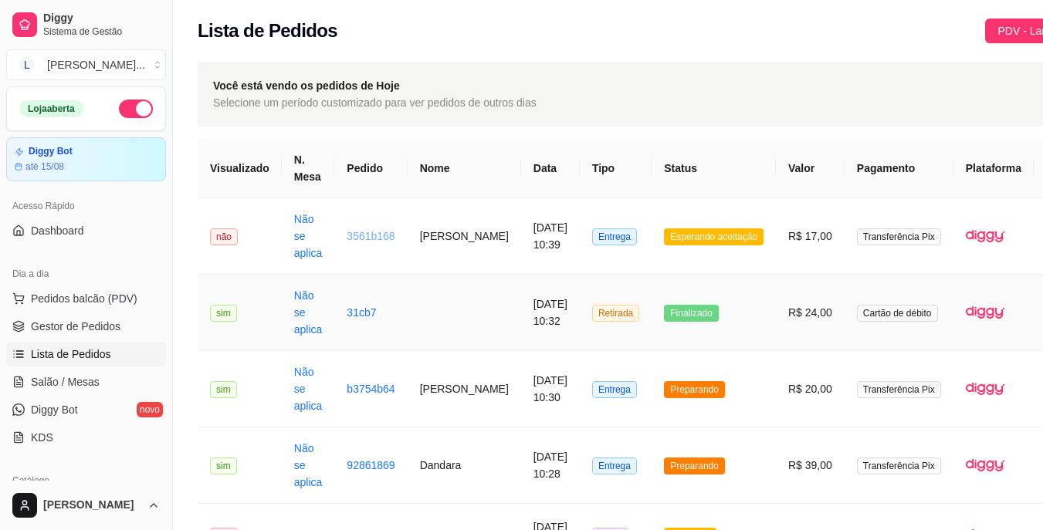
drag, startPoint x: 475, startPoint y: 326, endPoint x: 358, endPoint y: 232, distance: 150.3
click at [358, 232] on link "3561b168" at bounding box center [371, 236] width 48 height 12
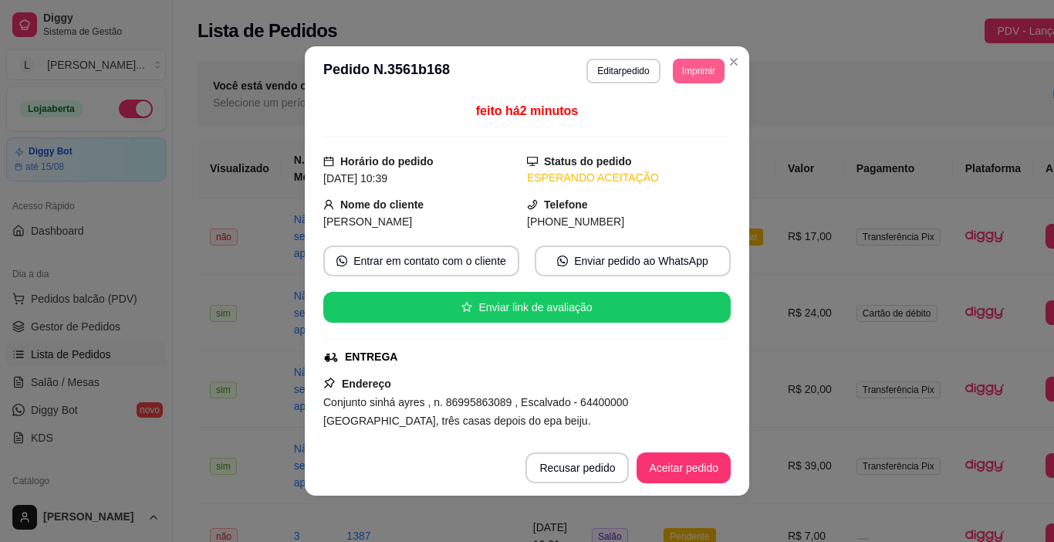
click at [681, 66] on button "Imprimir" at bounding box center [699, 71] width 52 height 25
click at [669, 123] on button "IMPRESSORA" at bounding box center [665, 125] width 112 height 25
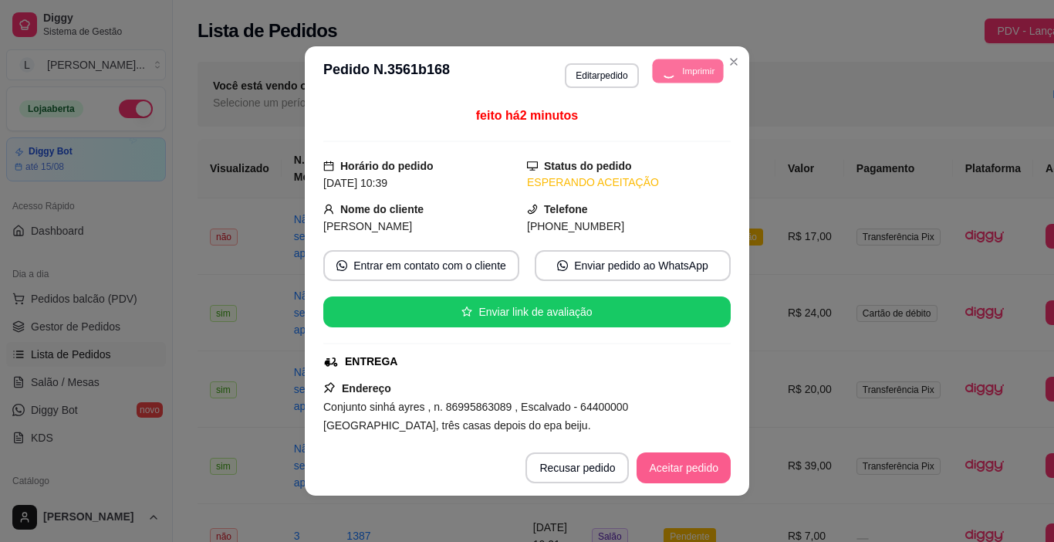
click at [685, 468] on button "Aceitar pedido" at bounding box center [684, 467] width 94 height 31
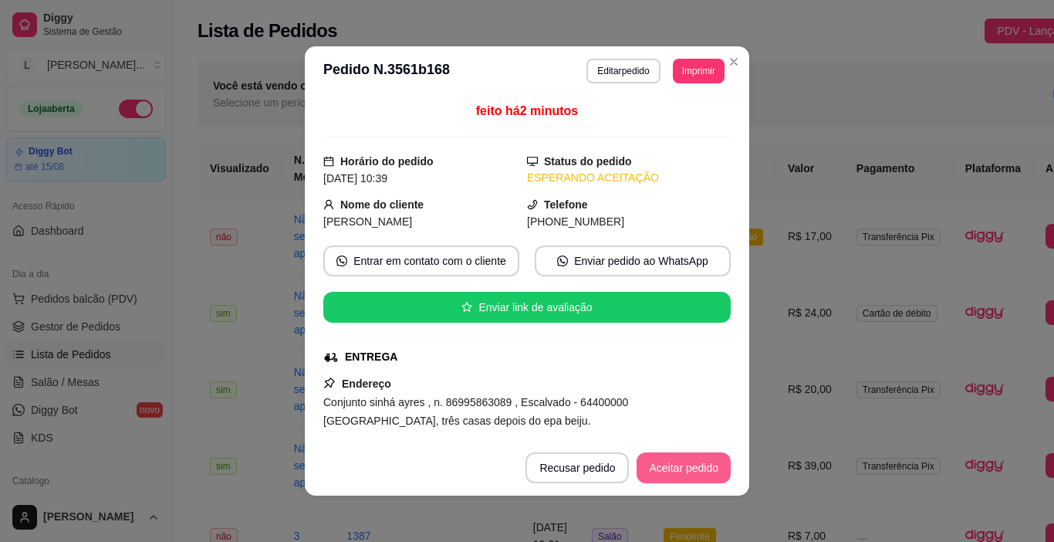
click at [684, 470] on button "Aceitar pedido" at bounding box center [684, 467] width 94 height 31
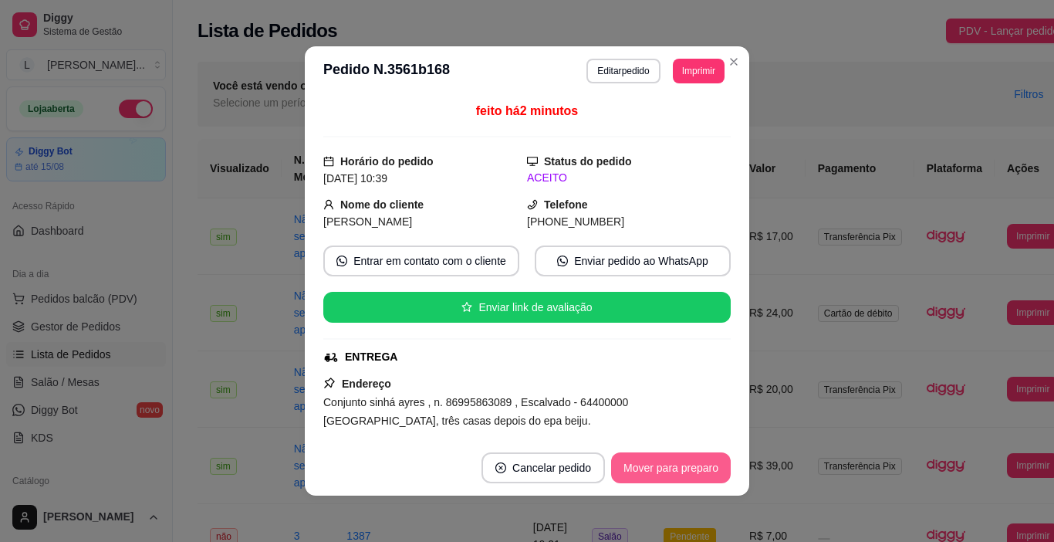
click at [677, 466] on button "Mover para preparo" at bounding box center [671, 467] width 120 height 31
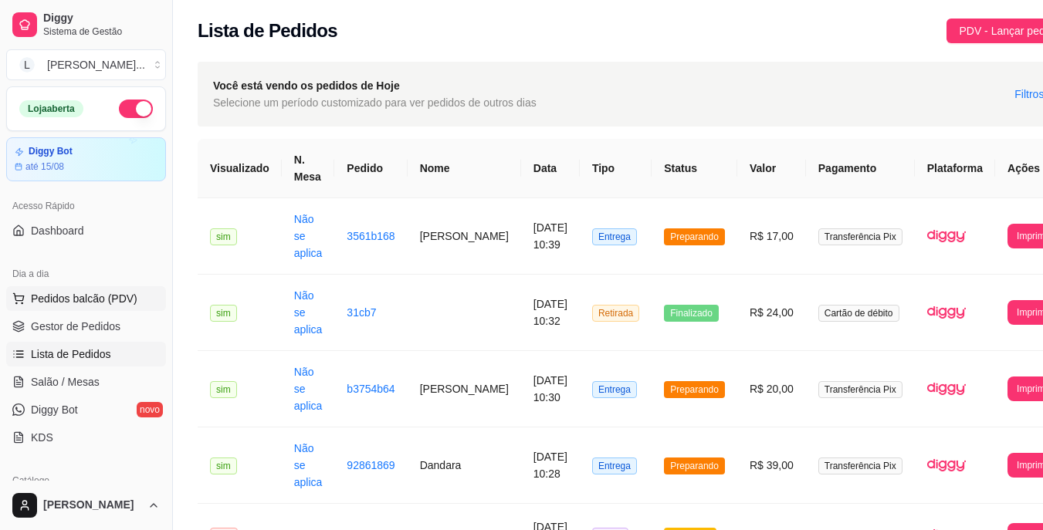
click at [99, 299] on span "Pedidos balcão (PDV)" at bounding box center [84, 298] width 107 height 15
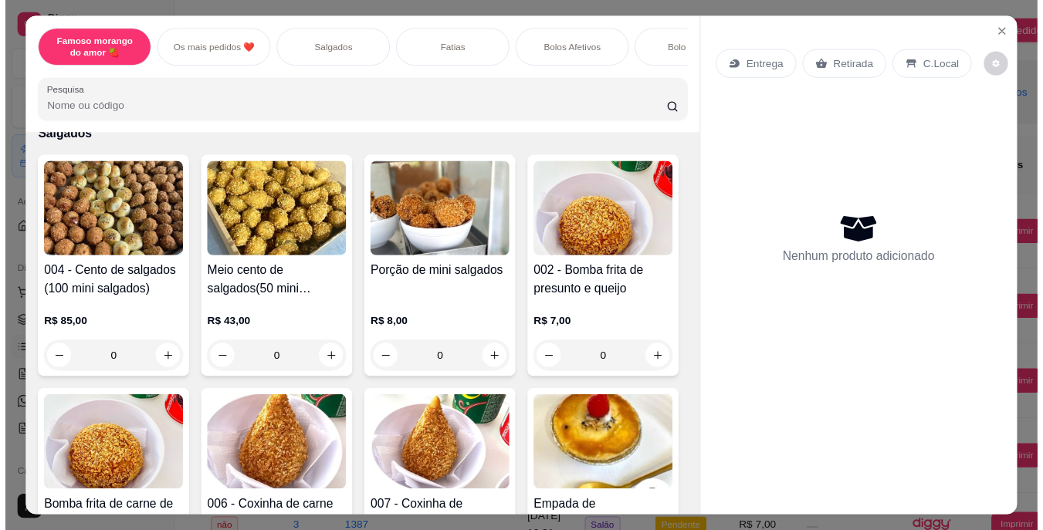
scroll to position [540, 0]
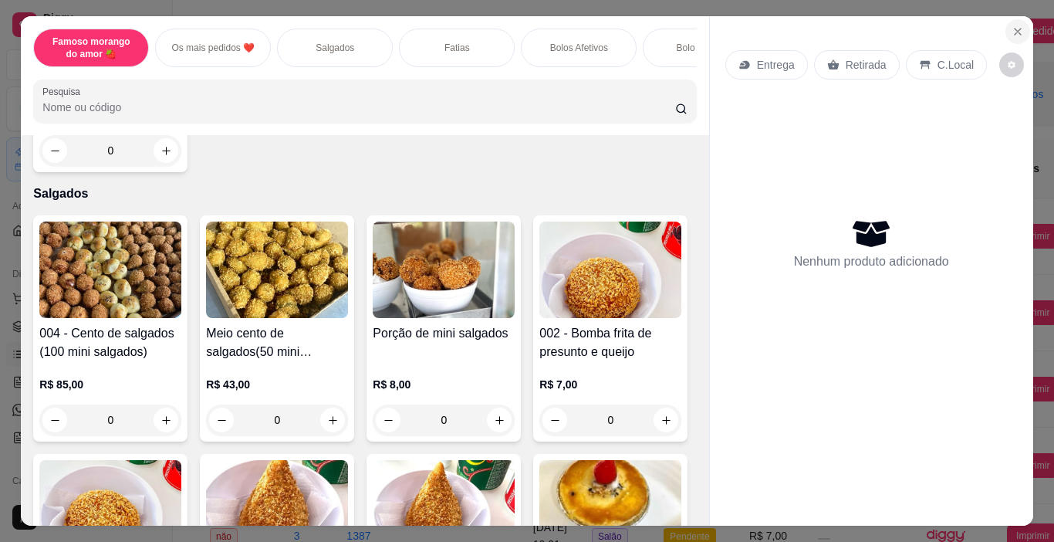
click at [1013, 30] on icon "Close" at bounding box center [1018, 31] width 12 height 12
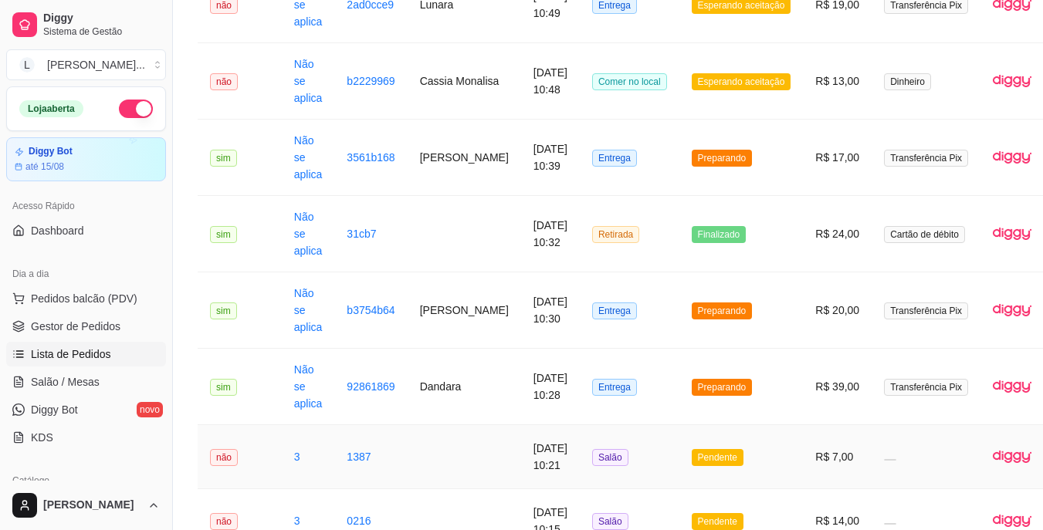
scroll to position [154, 0]
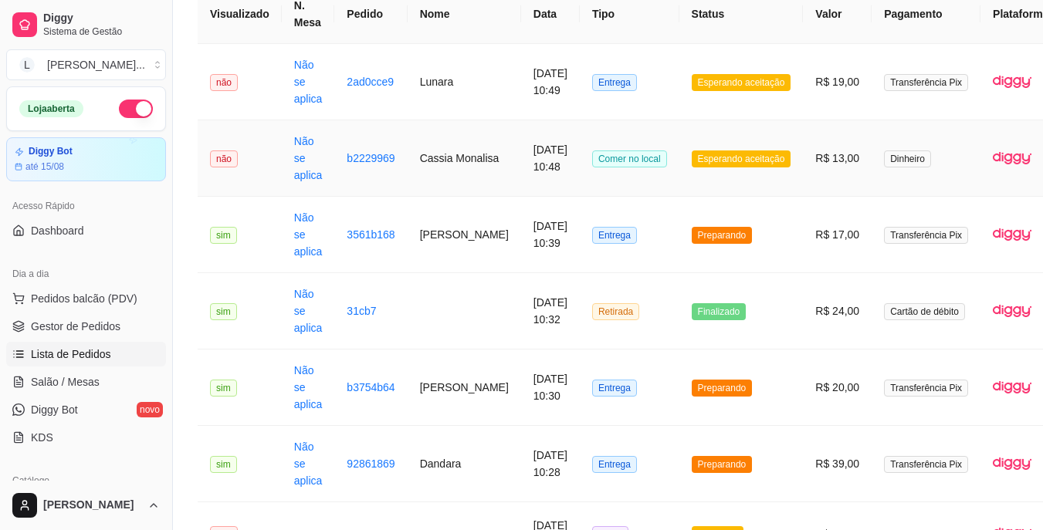
click at [521, 168] on td "[DATE] 10:48" at bounding box center [550, 158] width 59 height 76
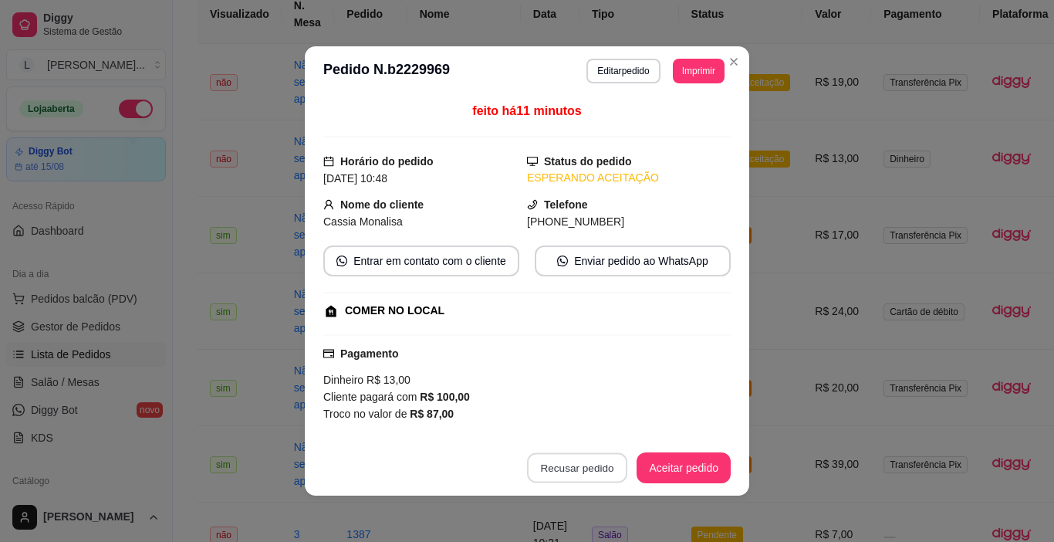
click at [577, 465] on button "Recusar pedido" at bounding box center [577, 468] width 100 height 30
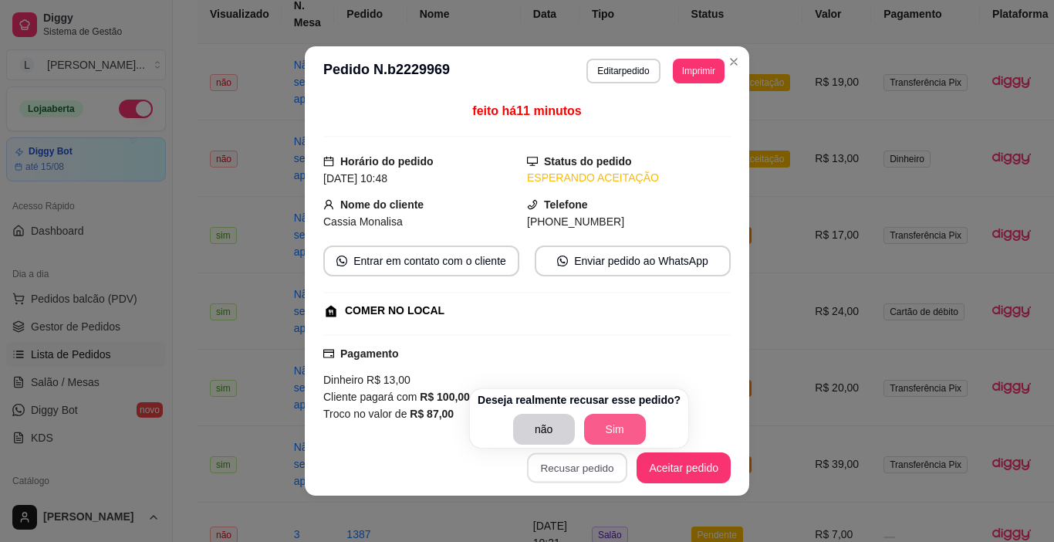
click at [598, 428] on button "Sim" at bounding box center [615, 429] width 62 height 31
click at [634, 434] on button "Sim" at bounding box center [615, 429] width 62 height 31
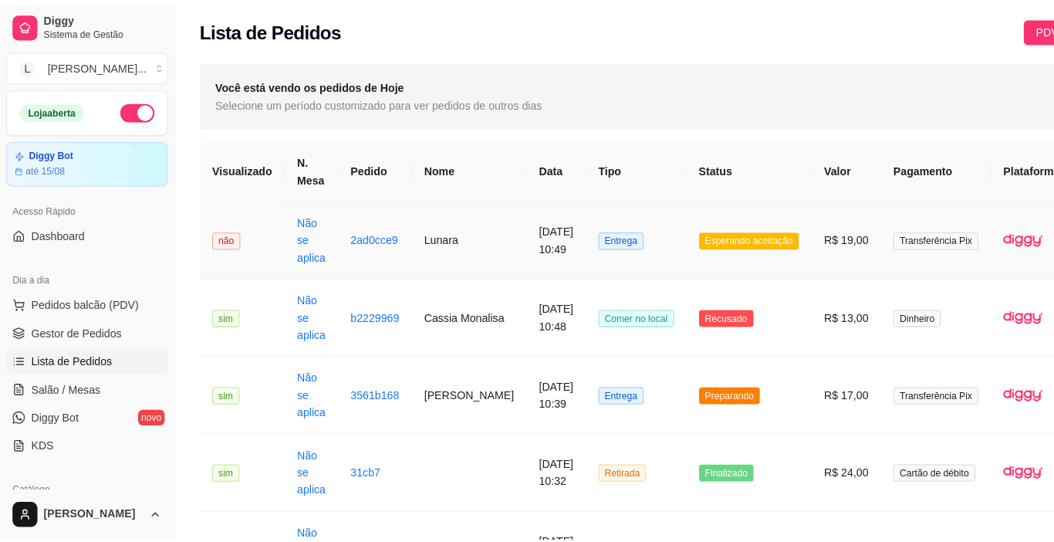
scroll to position [0, 0]
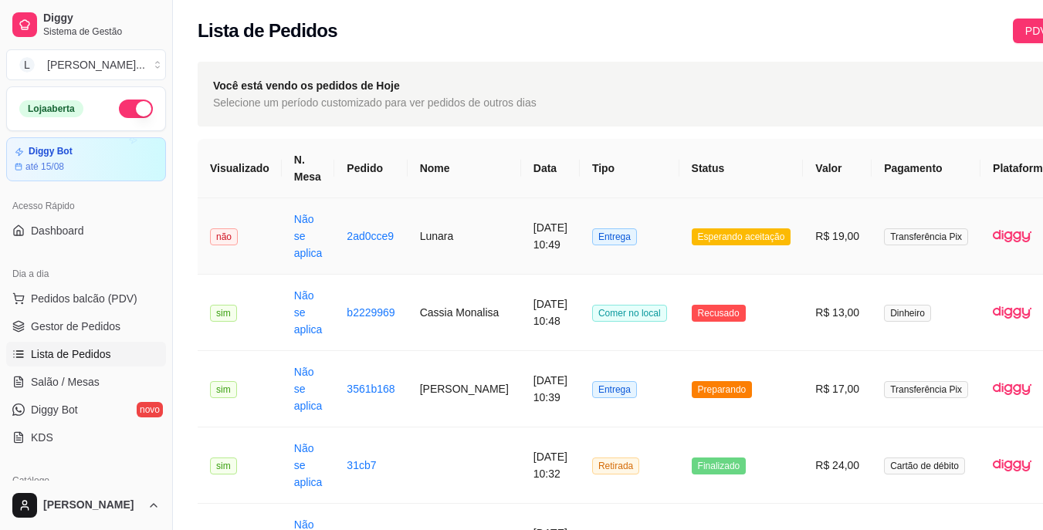
click at [459, 239] on td "Lunara" at bounding box center [464, 236] width 113 height 76
click at [453, 381] on td "[PERSON_NAME]" at bounding box center [464, 389] width 113 height 76
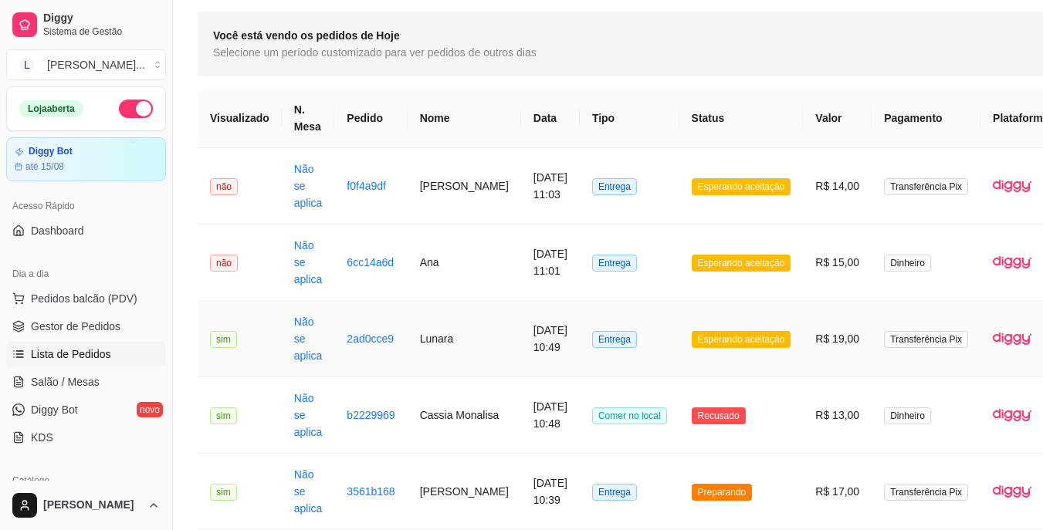
scroll to position [77, 0]
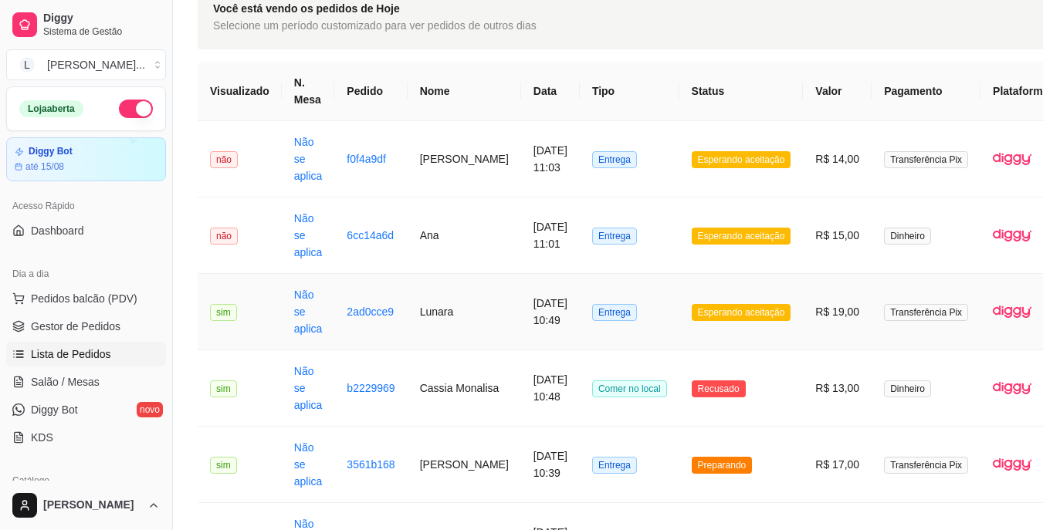
click at [993, 369] on button "IMPRESSORA" at bounding box center [979, 381] width 108 height 24
click at [999, 293] on button "IMPRESSORA" at bounding box center [979, 305] width 111 height 25
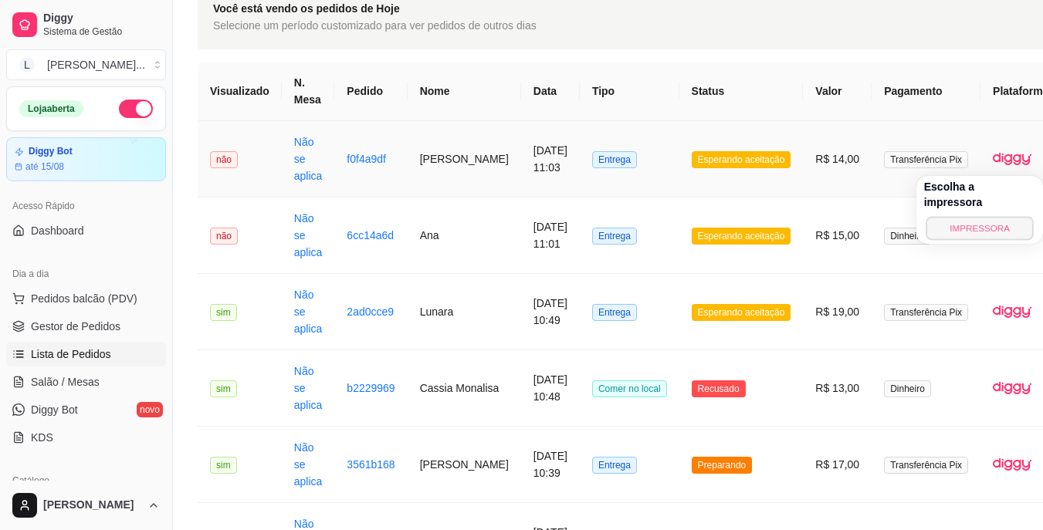
click at [993, 219] on button "IMPRESSORA" at bounding box center [979, 228] width 108 height 24
click at [86, 378] on span "Salão / Mesas" at bounding box center [65, 381] width 69 height 15
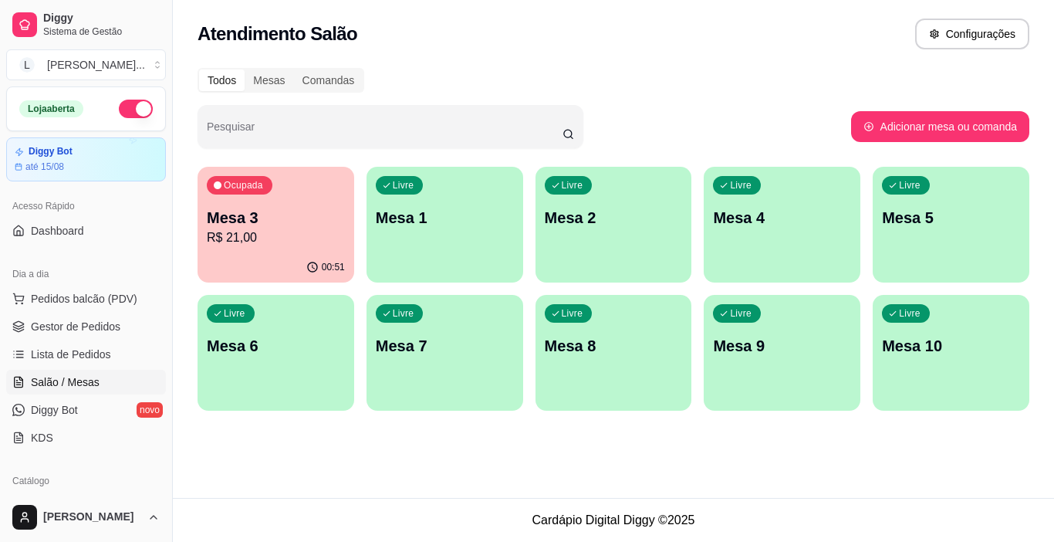
click at [259, 225] on p "Mesa 3" at bounding box center [276, 218] width 138 height 22
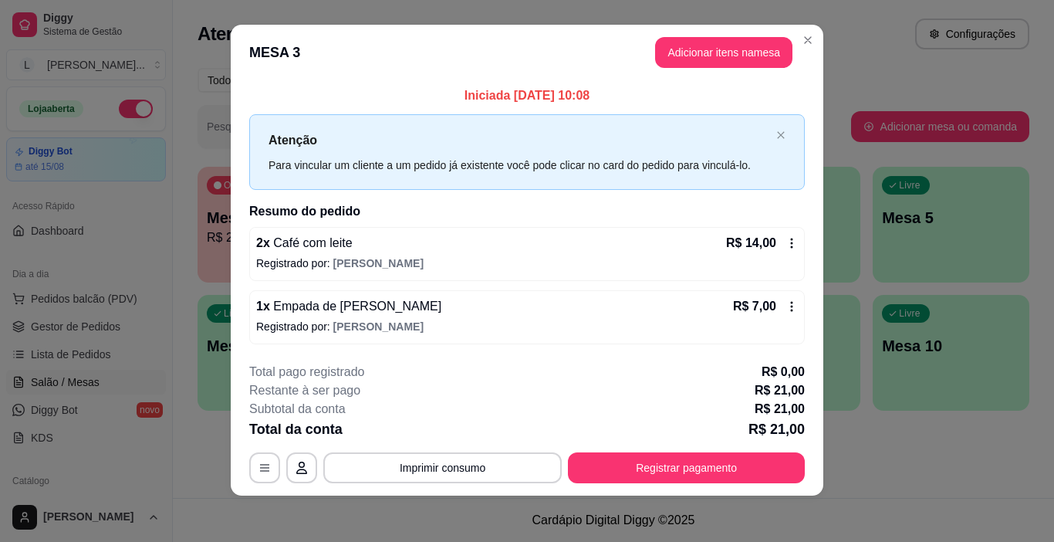
scroll to position [14, 0]
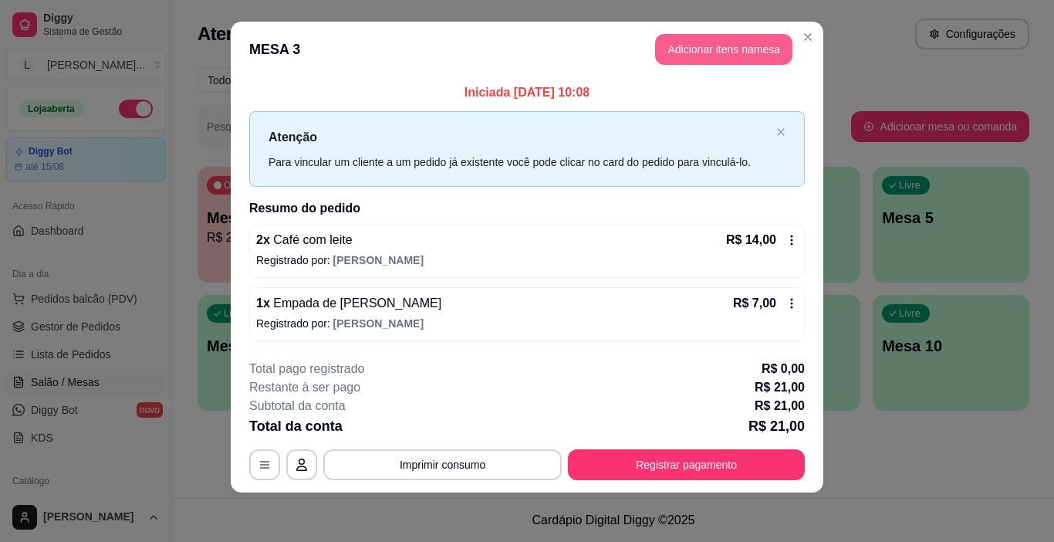
click at [675, 48] on button "Adicionar itens na mesa" at bounding box center [723, 49] width 137 height 31
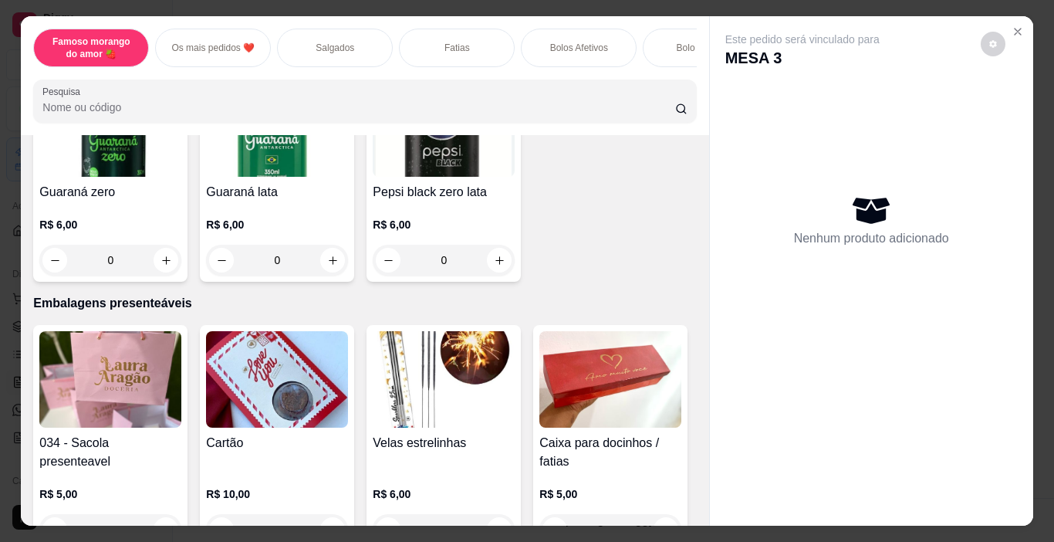
scroll to position [6883, 0]
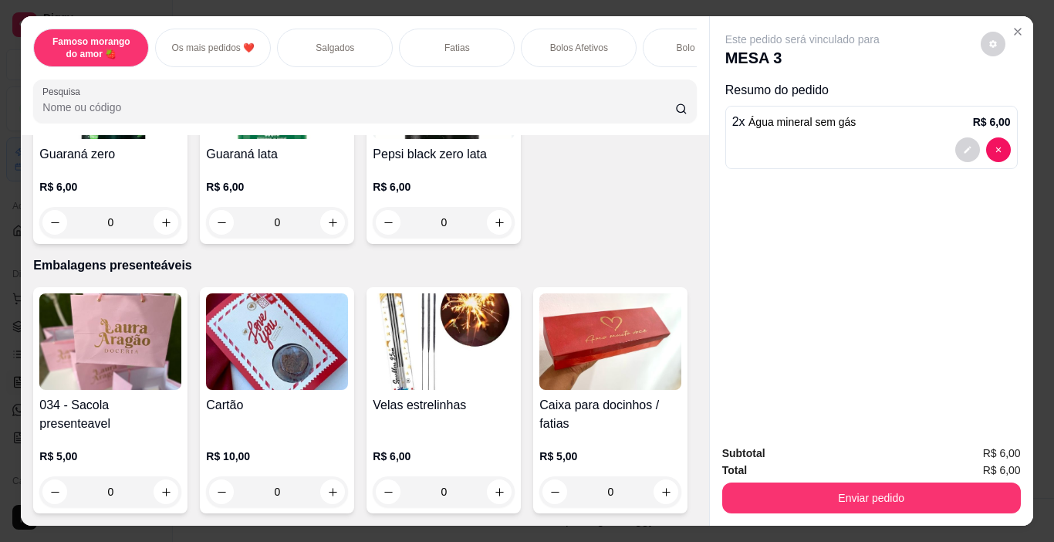
type input "3"
click at [965, 145] on icon "decrease-product-quantity" at bounding box center [967, 149] width 9 height 9
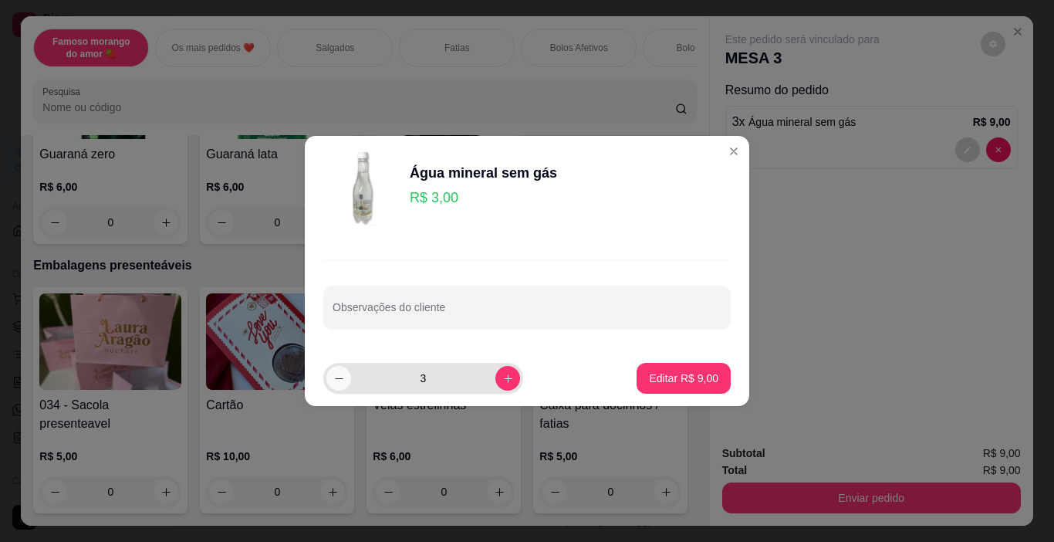
click at [336, 387] on button "decrease-product-quantity" at bounding box center [338, 378] width 25 height 25
type input "2"
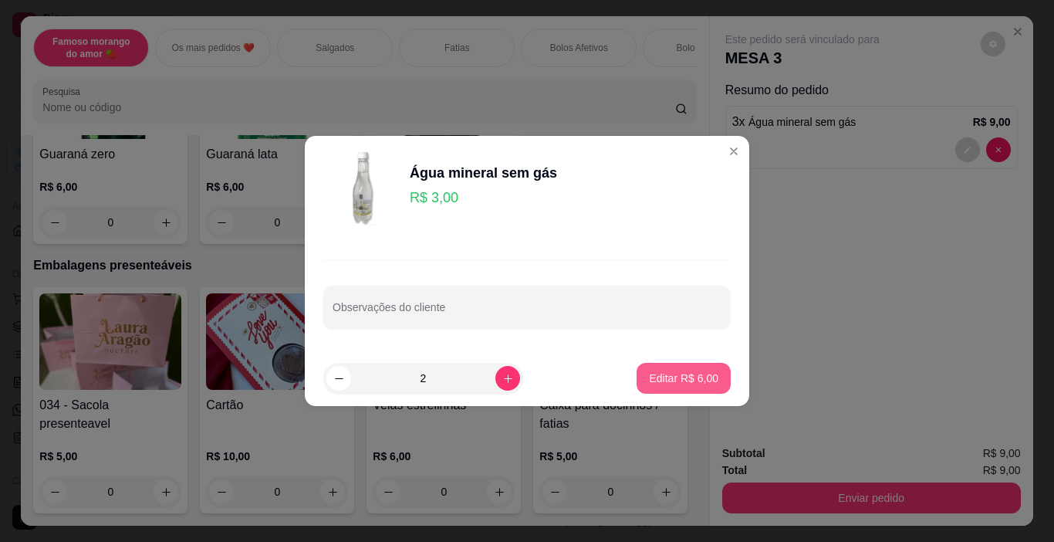
click at [677, 376] on p "Editar R$ 6,00" at bounding box center [683, 377] width 69 height 15
type input "2"
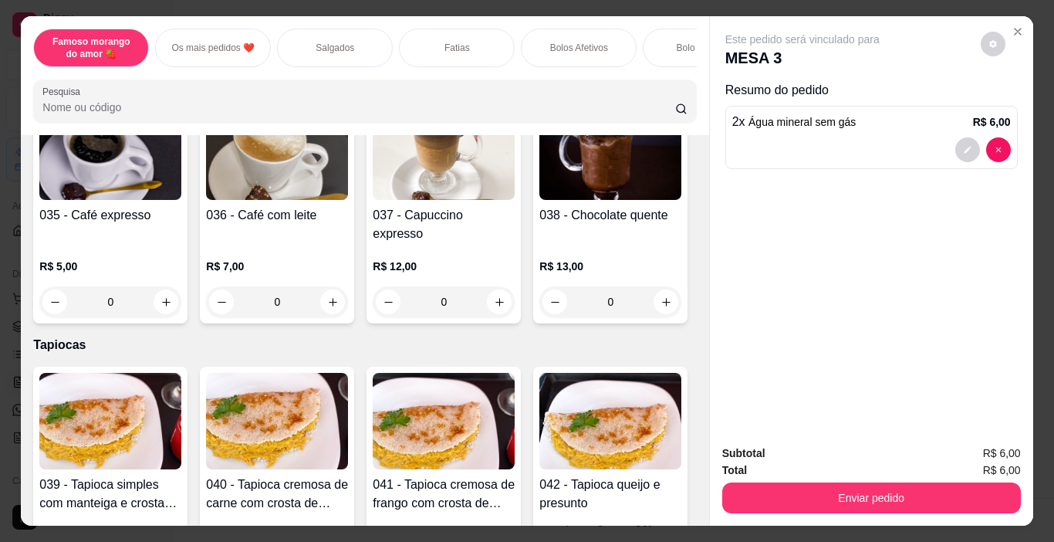
scroll to position [4027, 0]
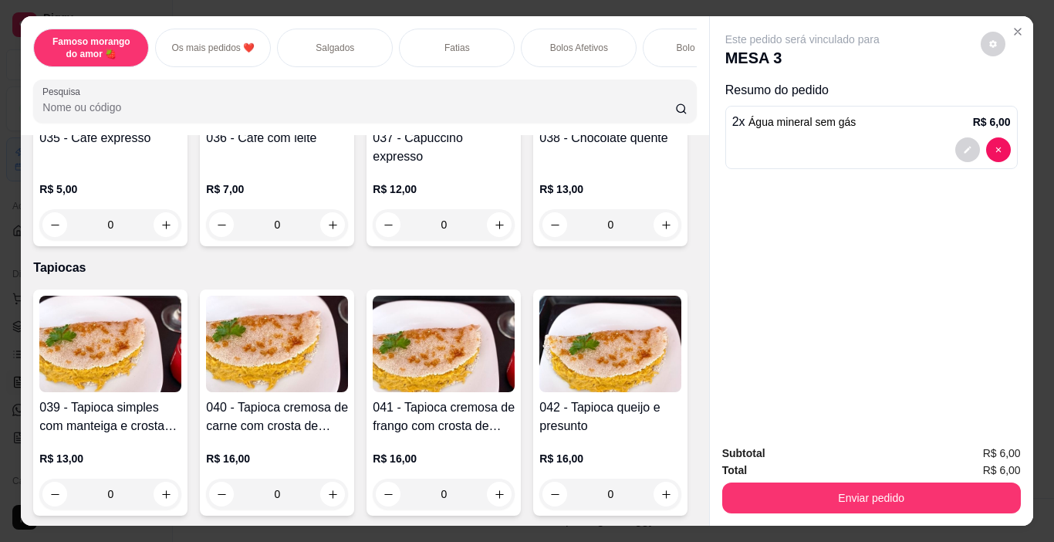
type input "1"
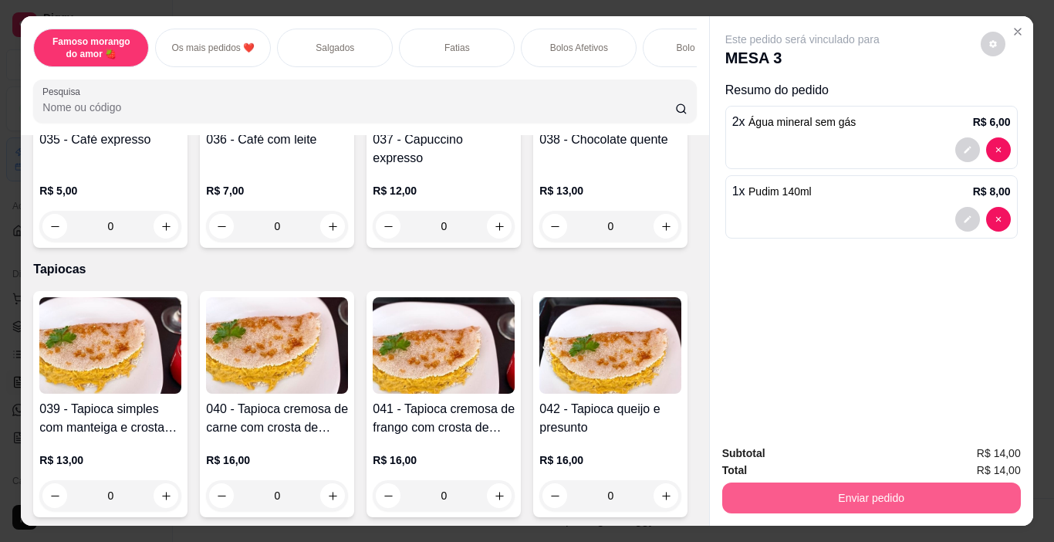
click at [837, 486] on button "Enviar pedido" at bounding box center [871, 497] width 299 height 31
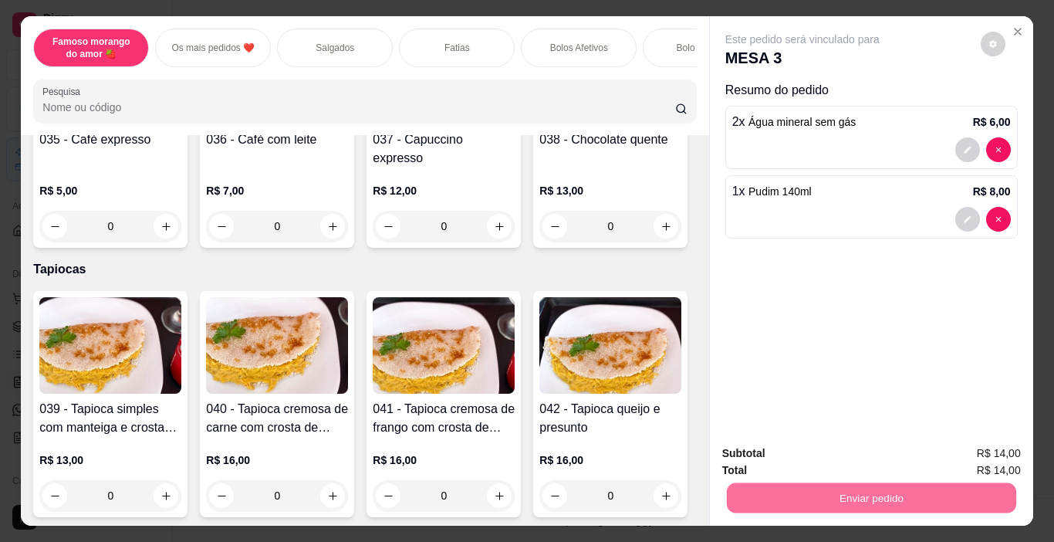
click at [813, 461] on button "Não registrar e enviar pedido" at bounding box center [820, 453] width 161 height 29
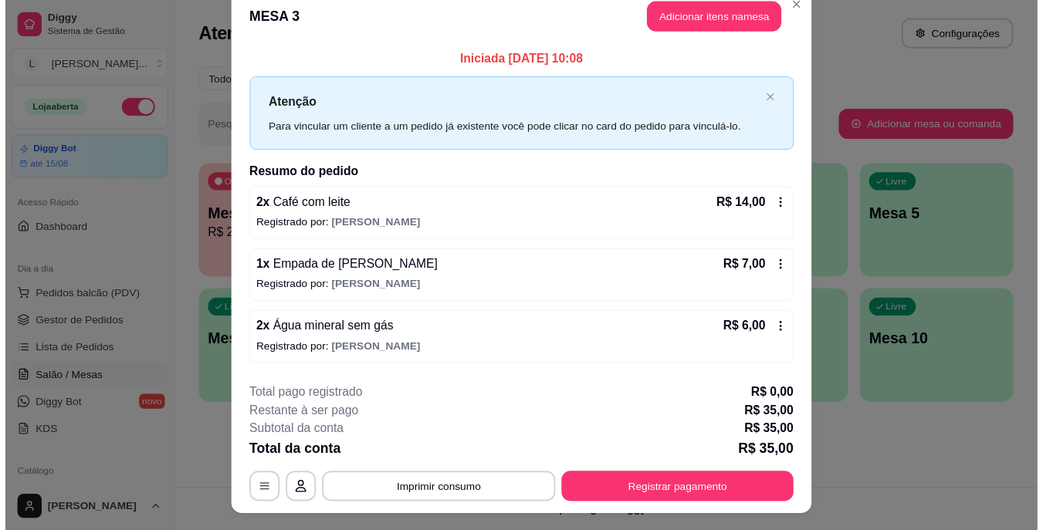
scroll to position [0, 0]
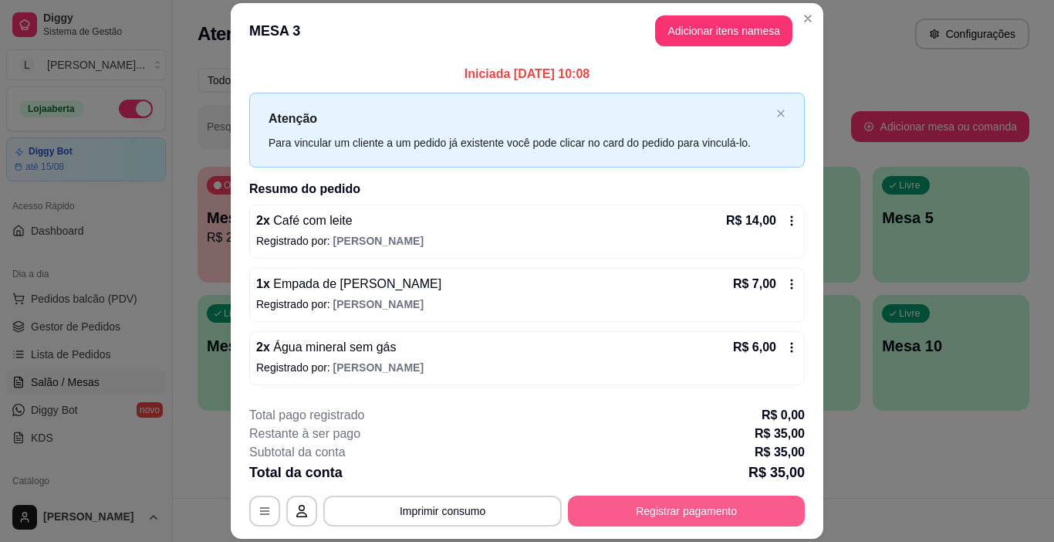
click at [672, 513] on button "Registrar pagamento" at bounding box center [686, 510] width 237 height 31
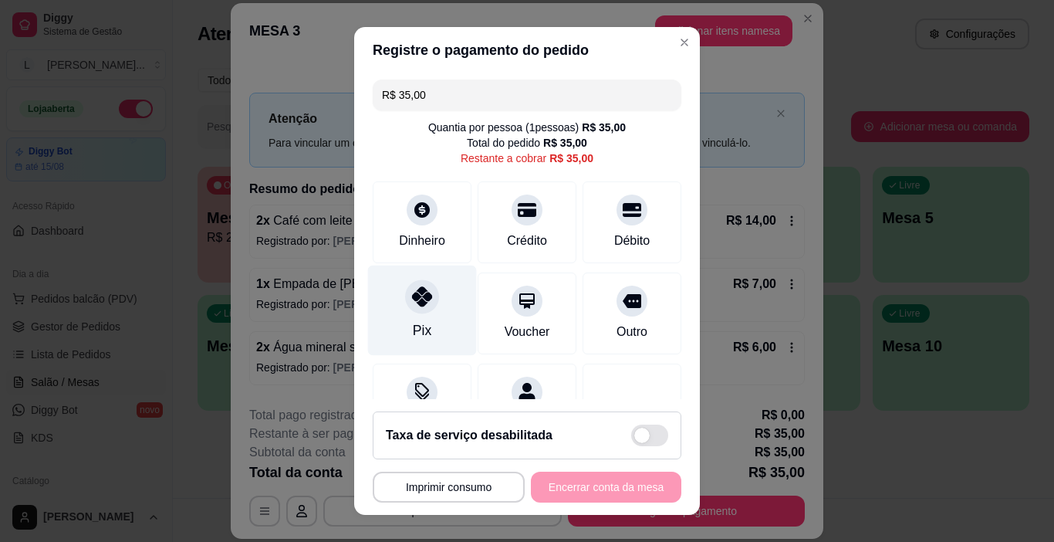
click at [406, 316] on div "Pix" at bounding box center [422, 310] width 109 height 90
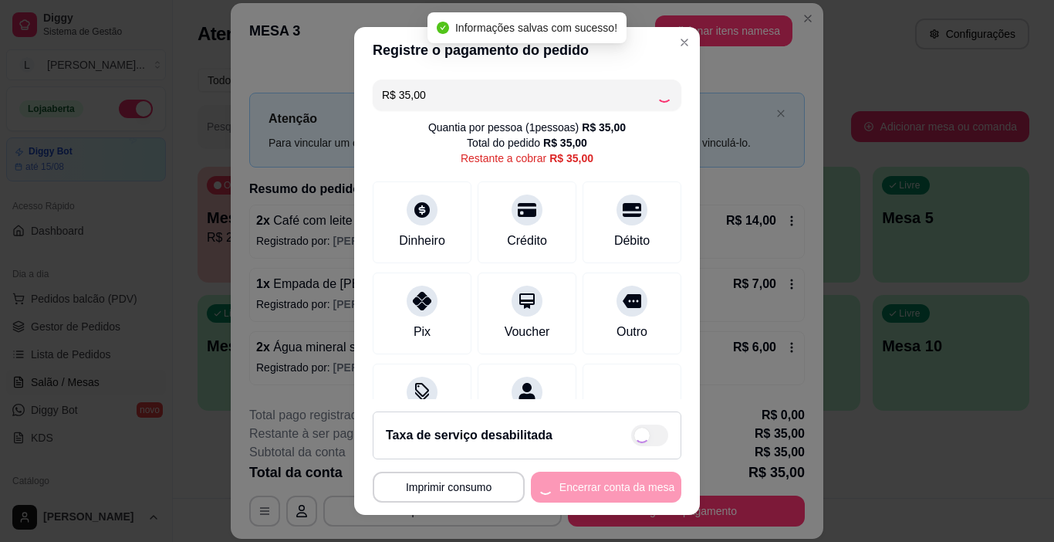
type input "R$ 0,00"
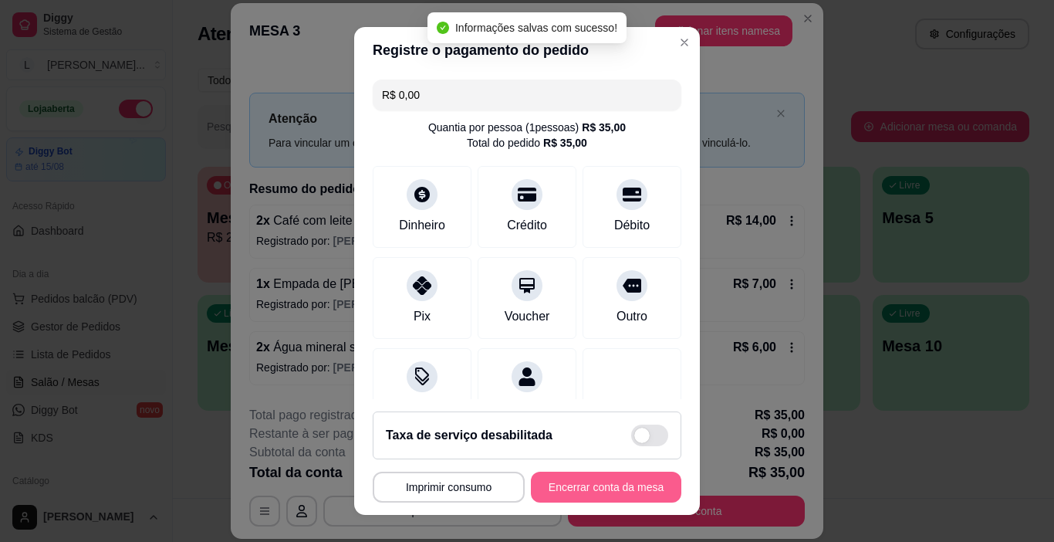
click at [574, 485] on button "Encerrar conta da mesa" at bounding box center [606, 487] width 150 height 31
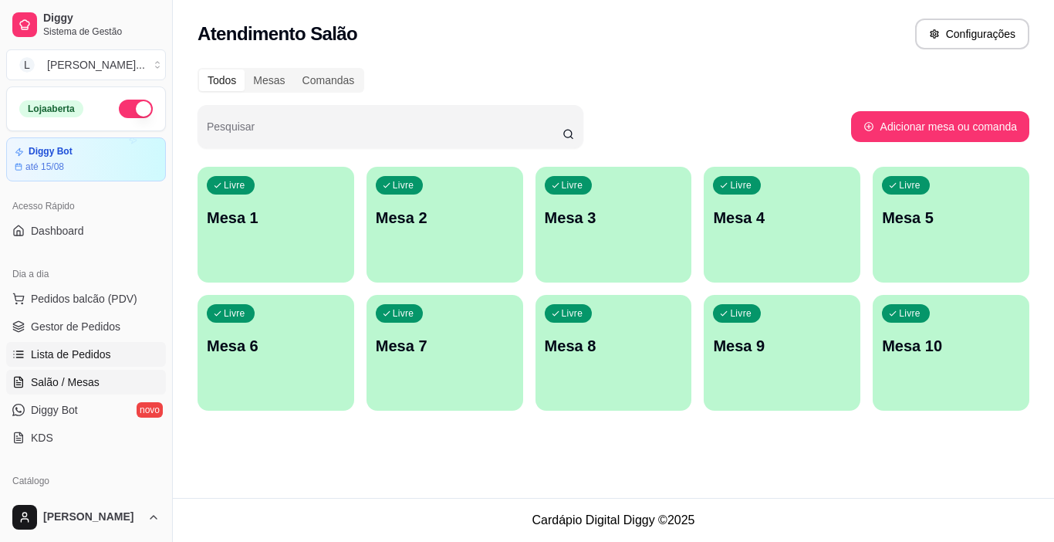
click at [72, 360] on span "Lista de Pedidos" at bounding box center [71, 354] width 80 height 15
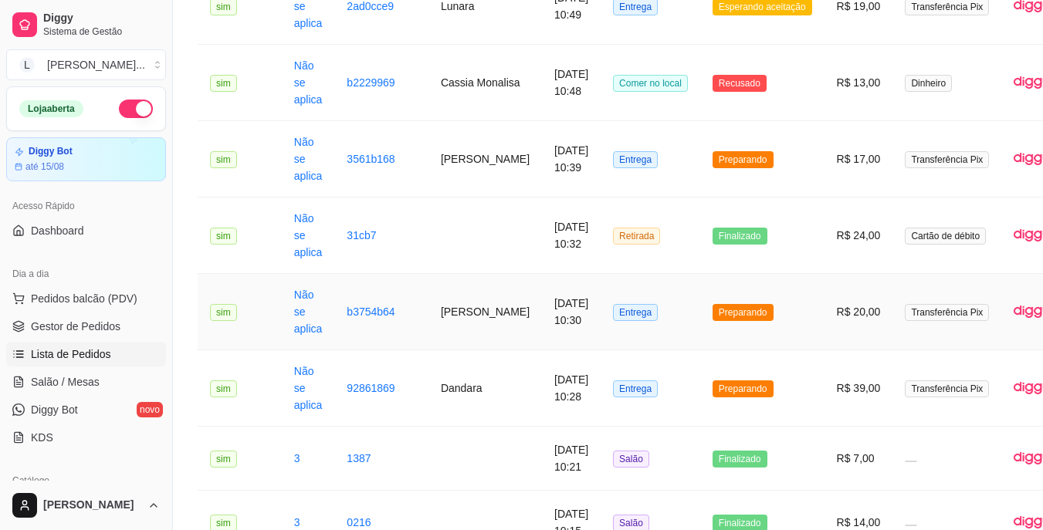
scroll to position [617, 0]
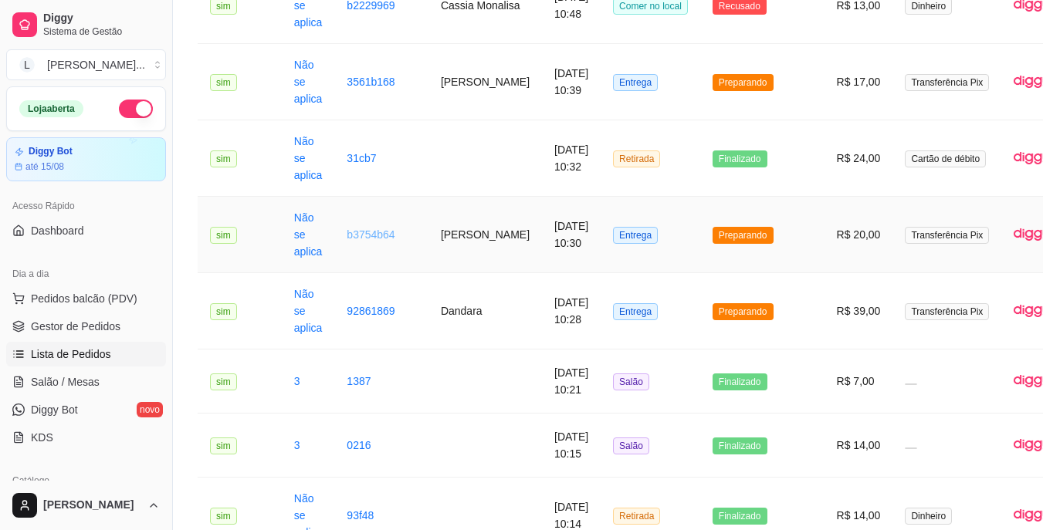
click at [369, 239] on link "b3754b64" at bounding box center [371, 234] width 48 height 12
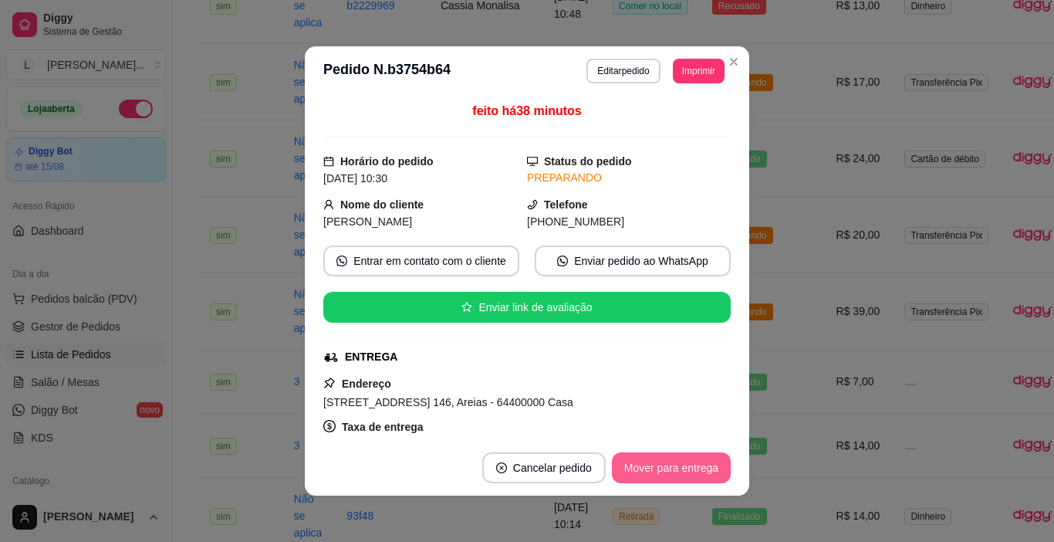
click at [629, 465] on button "Mover para entrega" at bounding box center [671, 467] width 119 height 31
click at [629, 466] on button "Mover para finalizado" at bounding box center [667, 467] width 128 height 31
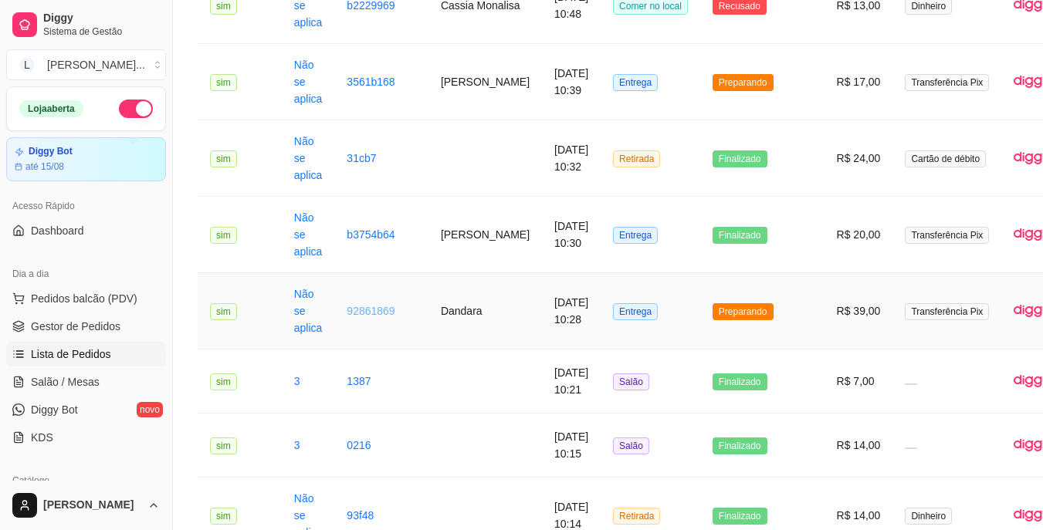
click at [385, 313] on link "92861869" at bounding box center [371, 311] width 48 height 12
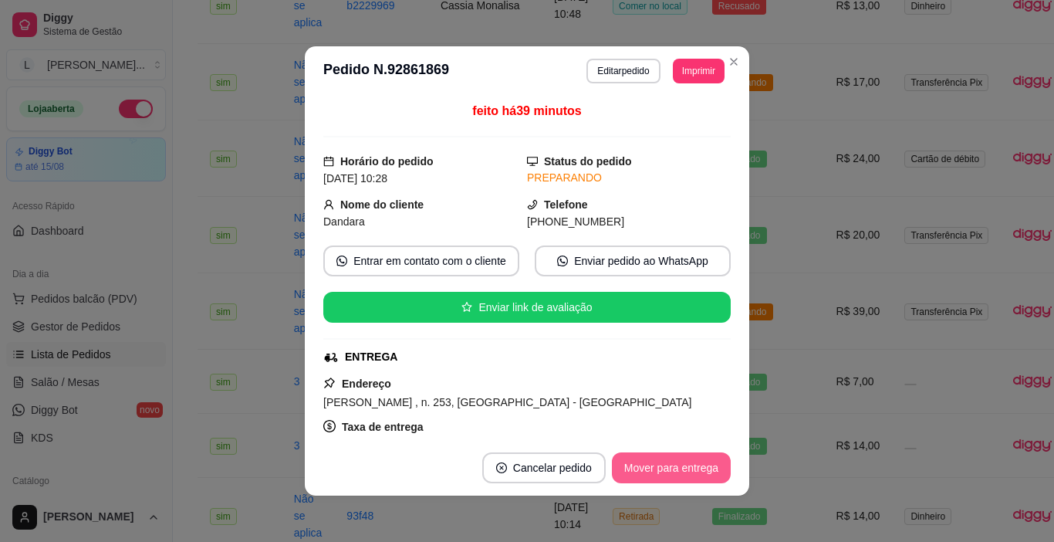
click at [639, 472] on button "Mover para entrega" at bounding box center [671, 467] width 119 height 31
click at [640, 472] on button "Mover para finalizado" at bounding box center [667, 467] width 128 height 31
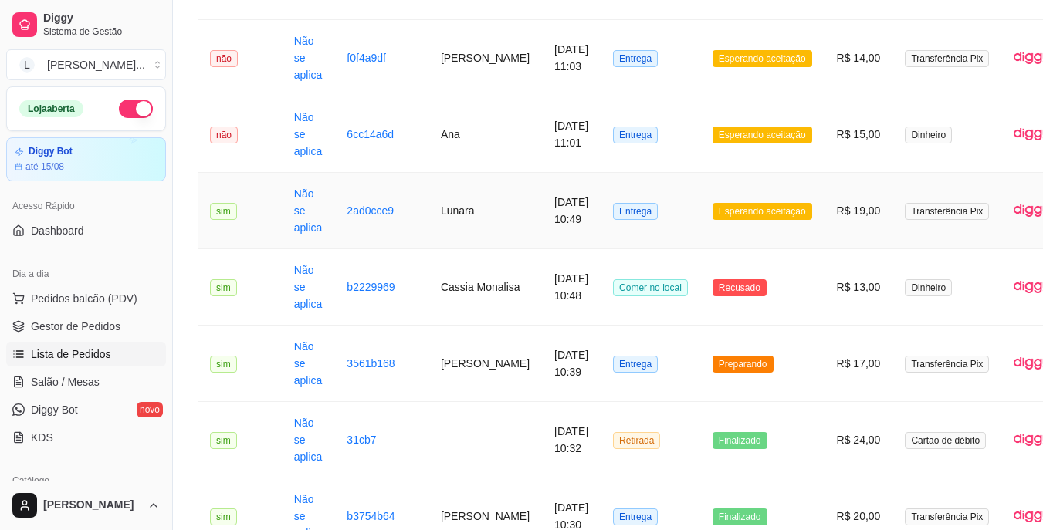
scroll to position [309, 0]
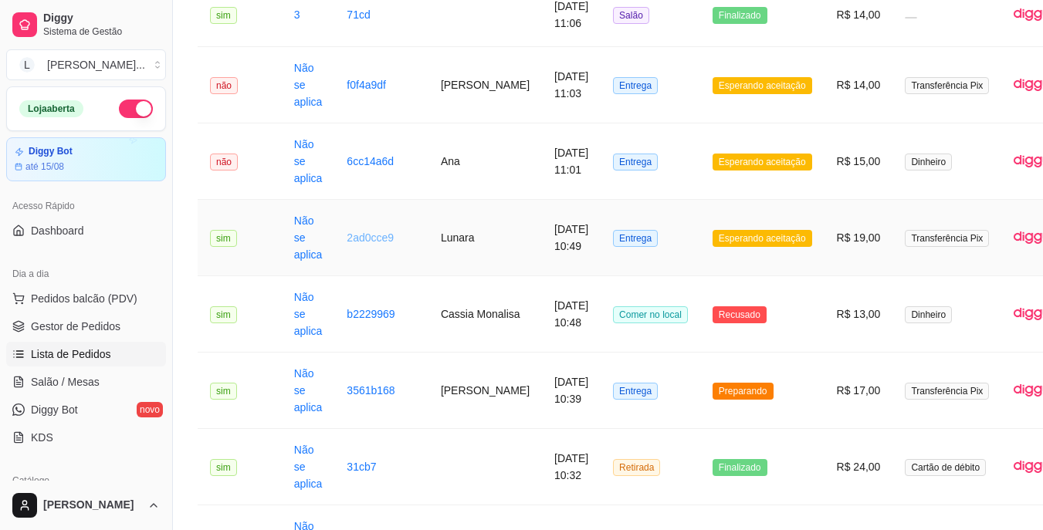
click at [366, 244] on link "2ad0cce9" at bounding box center [370, 238] width 47 height 12
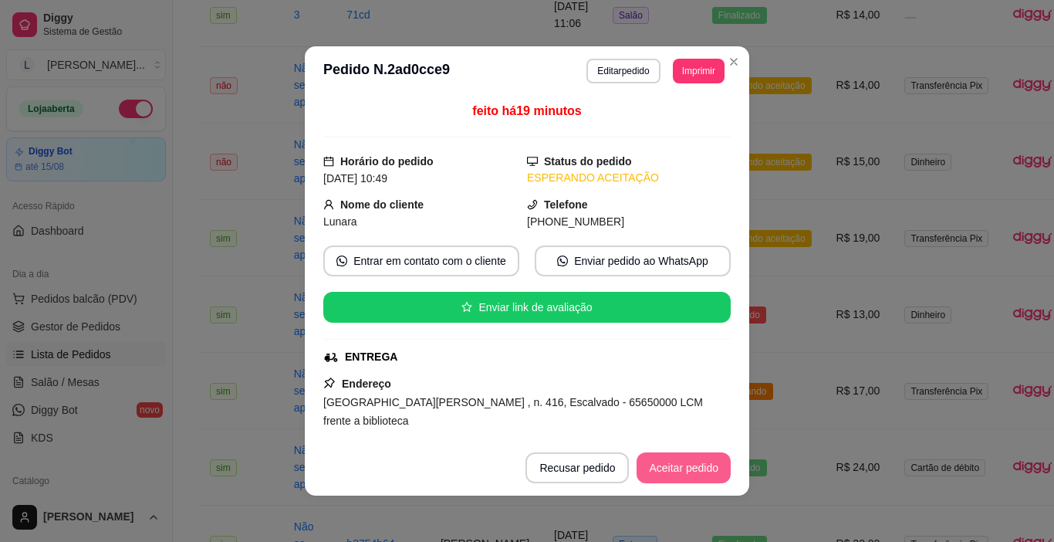
click at [661, 468] on button "Aceitar pedido" at bounding box center [684, 467] width 94 height 31
click at [663, 465] on button "Mover para preparo" at bounding box center [671, 467] width 120 height 31
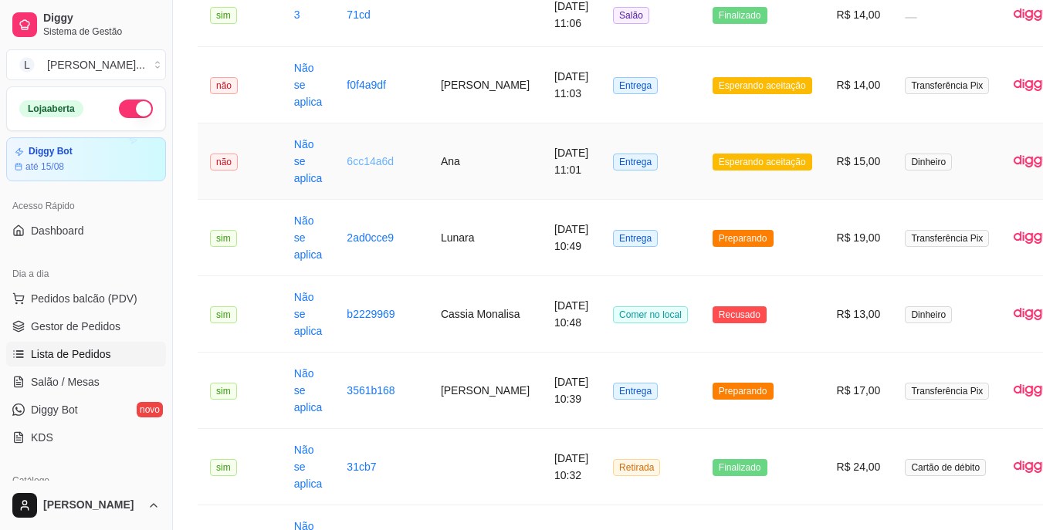
click at [372, 157] on link "6cc14a6d" at bounding box center [370, 161] width 47 height 12
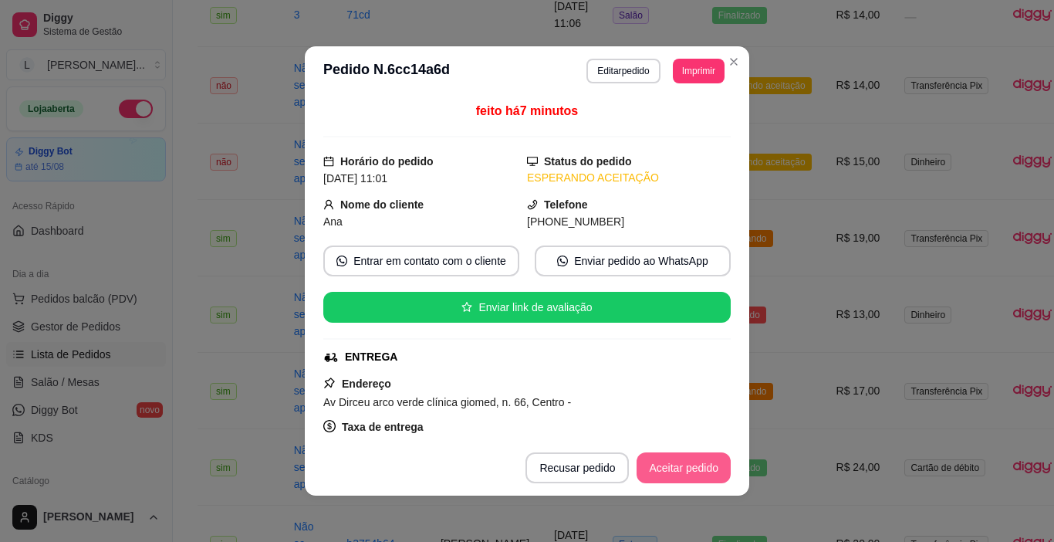
click at [688, 475] on button "Aceitar pedido" at bounding box center [684, 467] width 94 height 31
click at [687, 475] on button "Mover para preparo" at bounding box center [671, 467] width 120 height 31
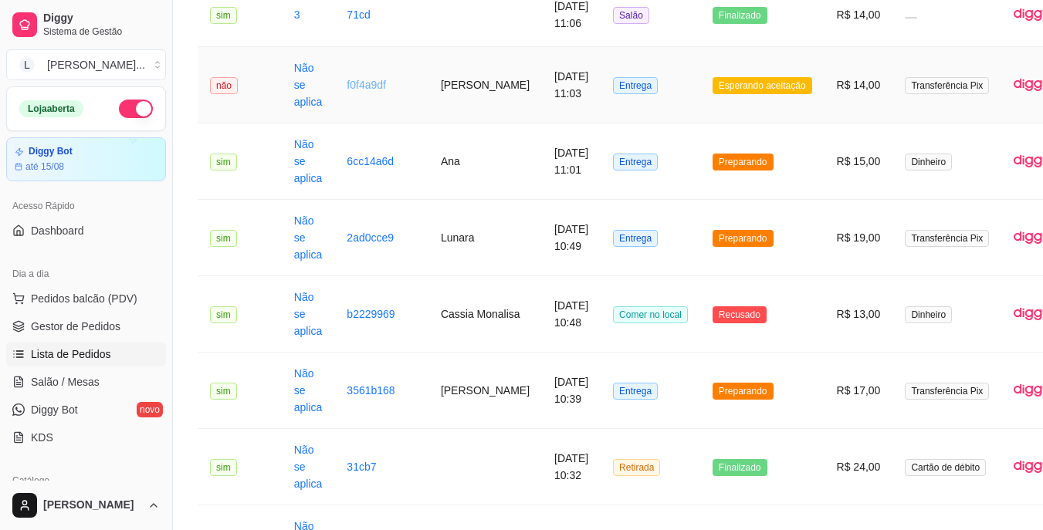
click at [377, 86] on link "f0f4a9df" at bounding box center [366, 85] width 39 height 12
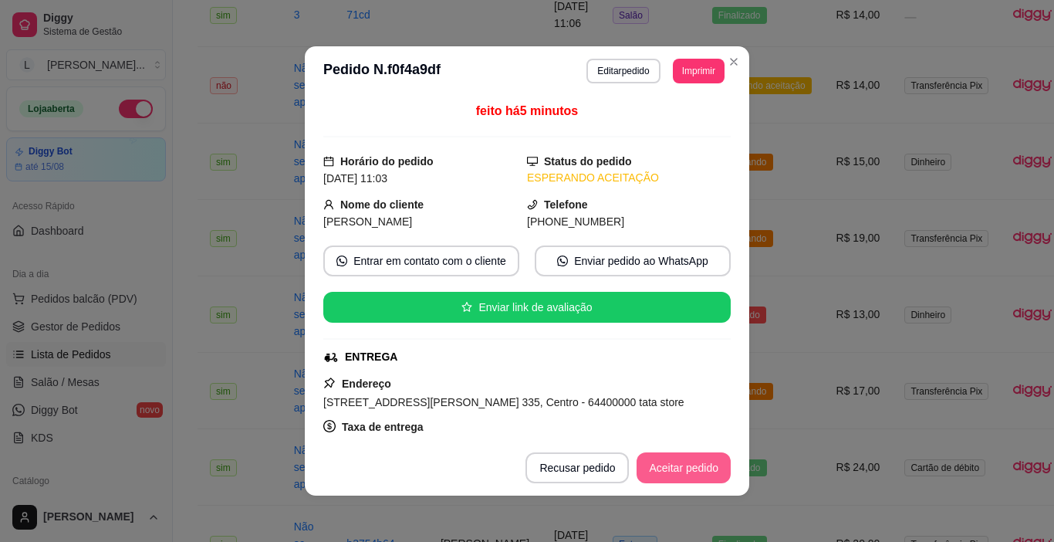
click at [655, 458] on button "Aceitar pedido" at bounding box center [684, 467] width 94 height 31
click at [656, 469] on button "Mover para preparo" at bounding box center [671, 467] width 120 height 31
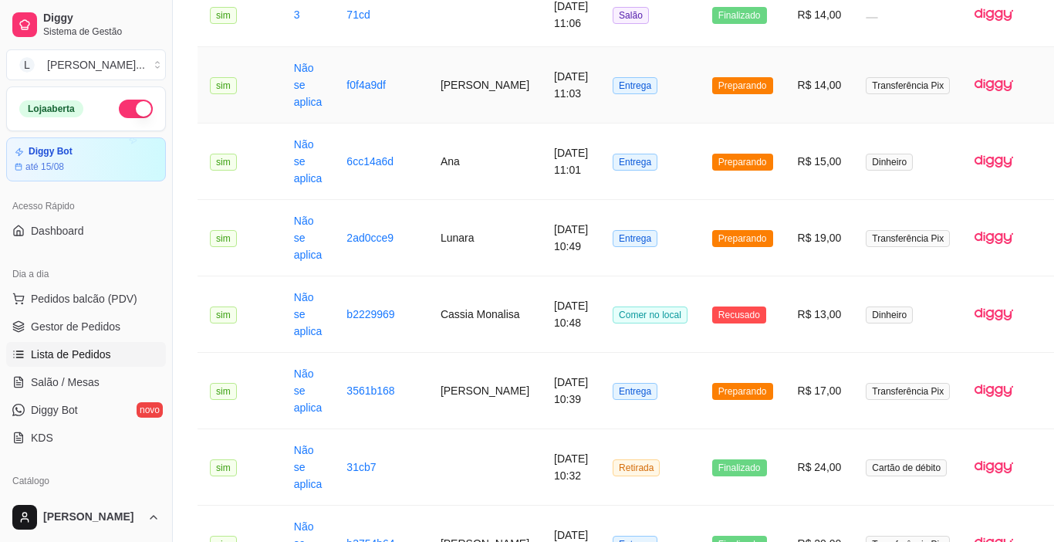
click at [733, 64] on td "Preparando" at bounding box center [743, 85] width 86 height 76
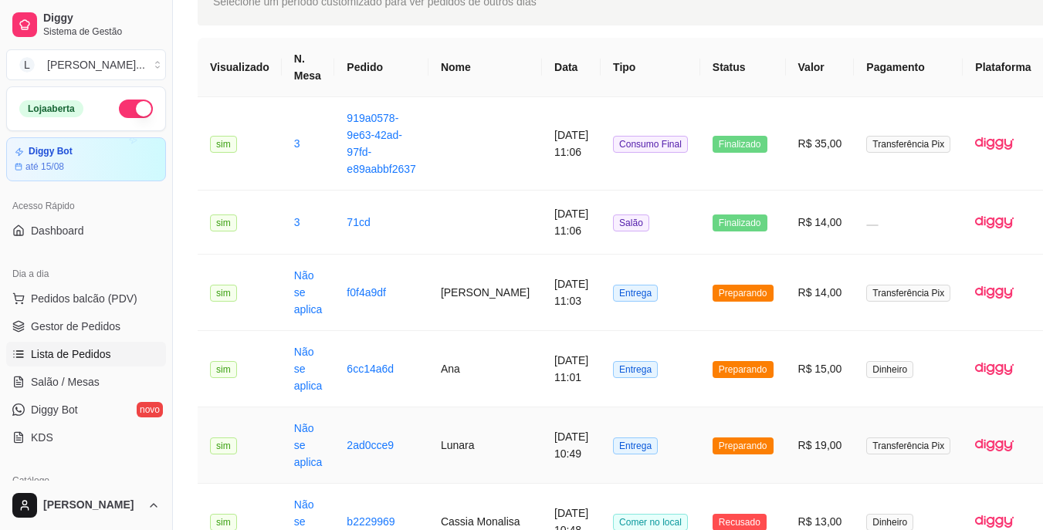
scroll to position [0, 0]
